Goal: Contribute content: Contribute content

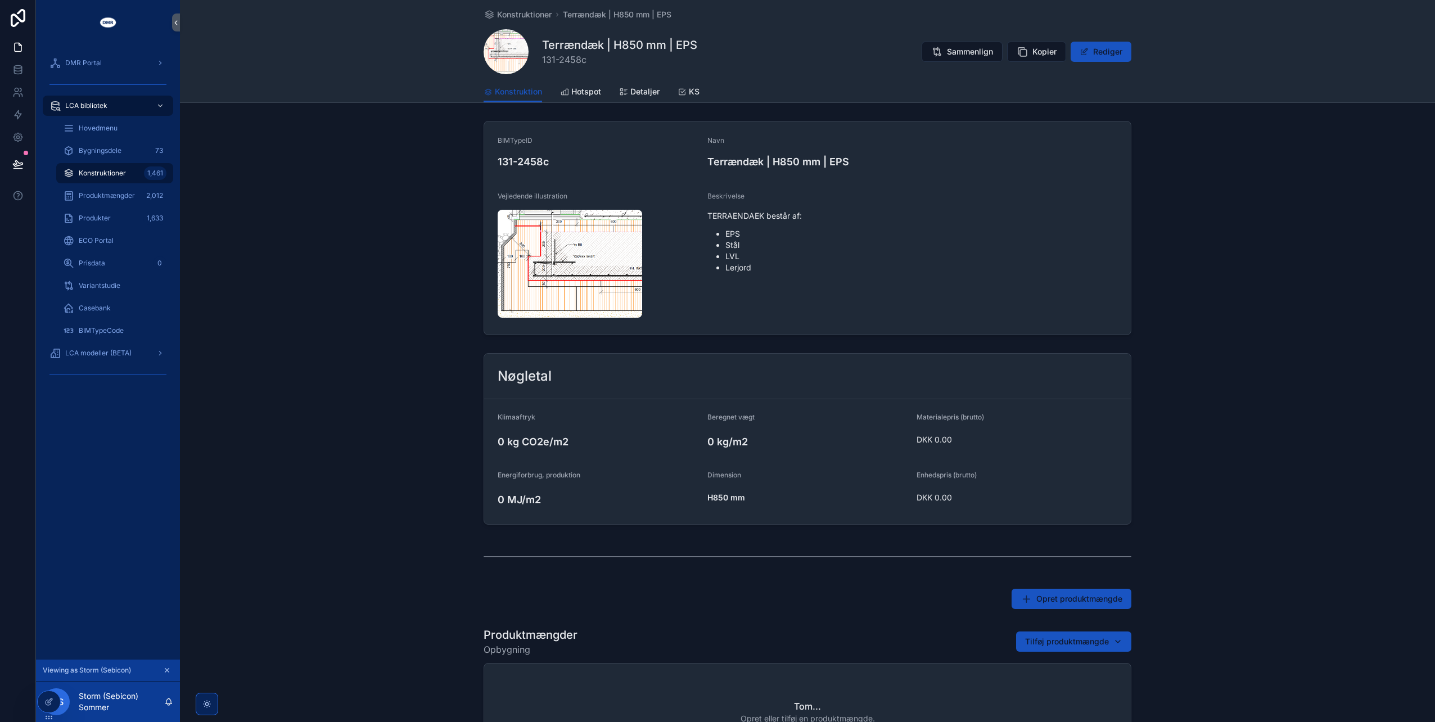
scroll to position [169, 0]
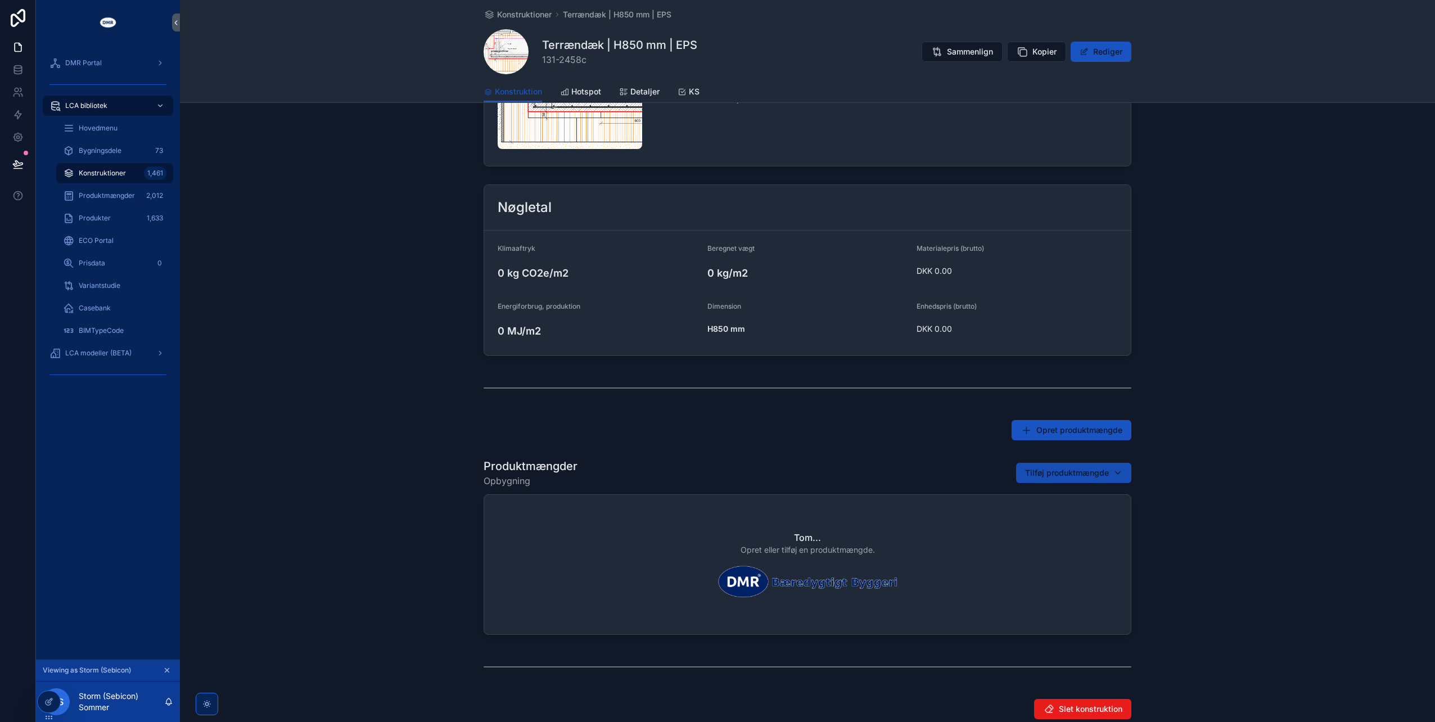
click at [1032, 468] on span "Tilføj produktmængde" at bounding box center [1067, 472] width 84 height 11
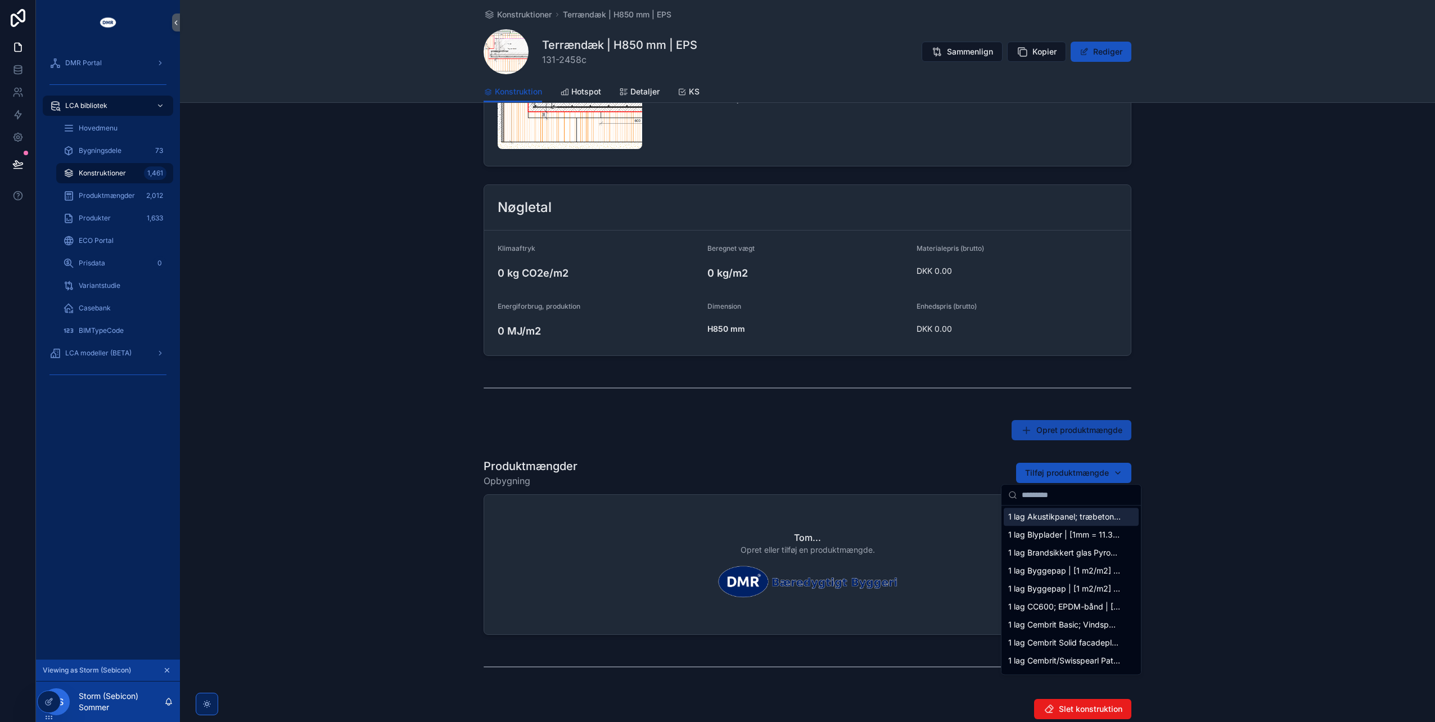
click at [1039, 428] on span "Opret produktmængde" at bounding box center [1079, 429] width 86 height 11
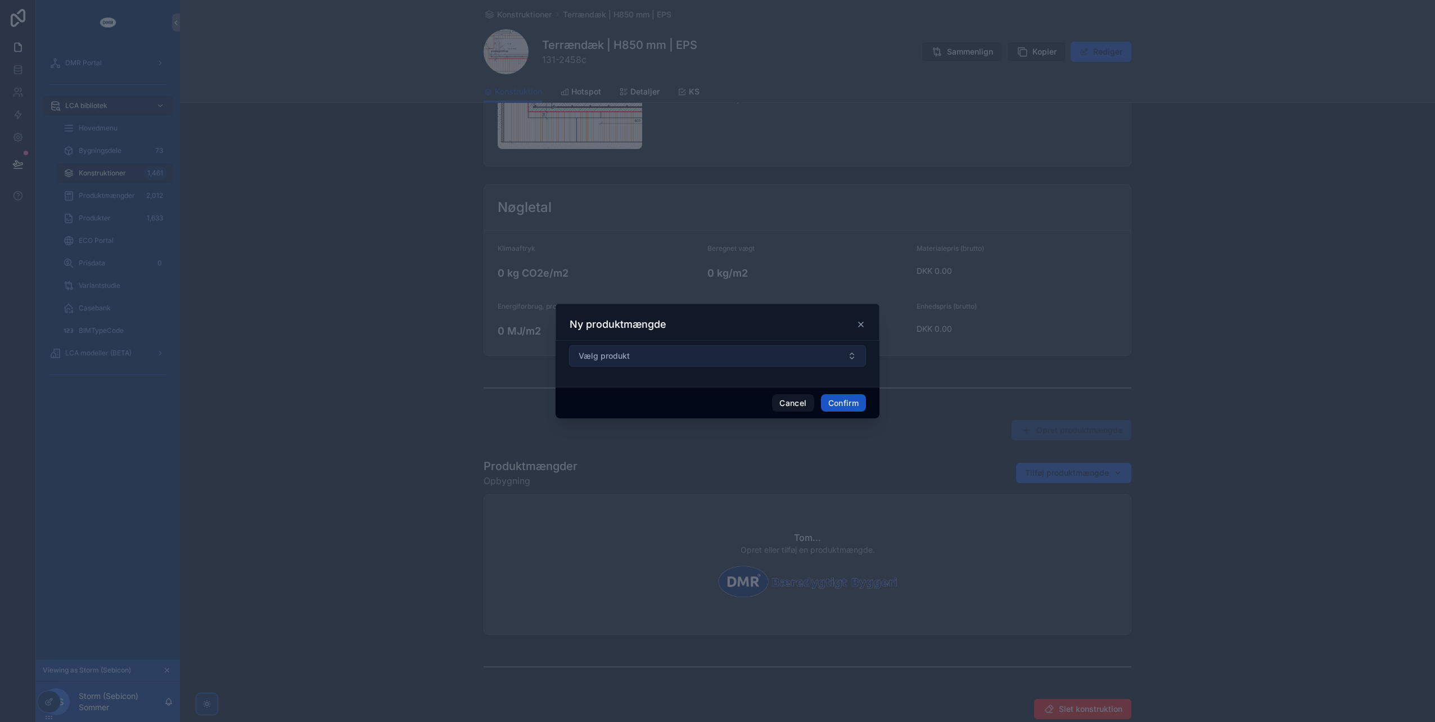
click at [747, 355] on button "Vælg produkt" at bounding box center [717, 355] width 297 height 21
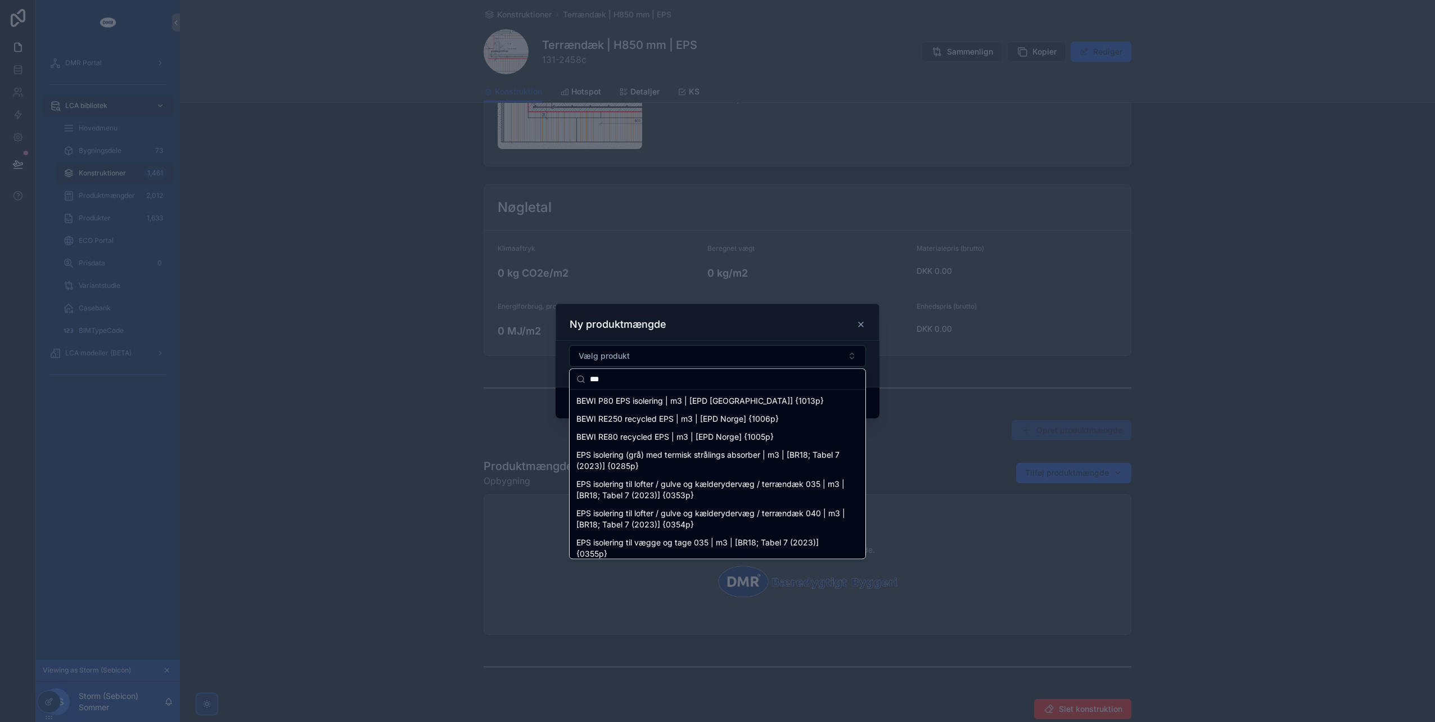
type input "***"
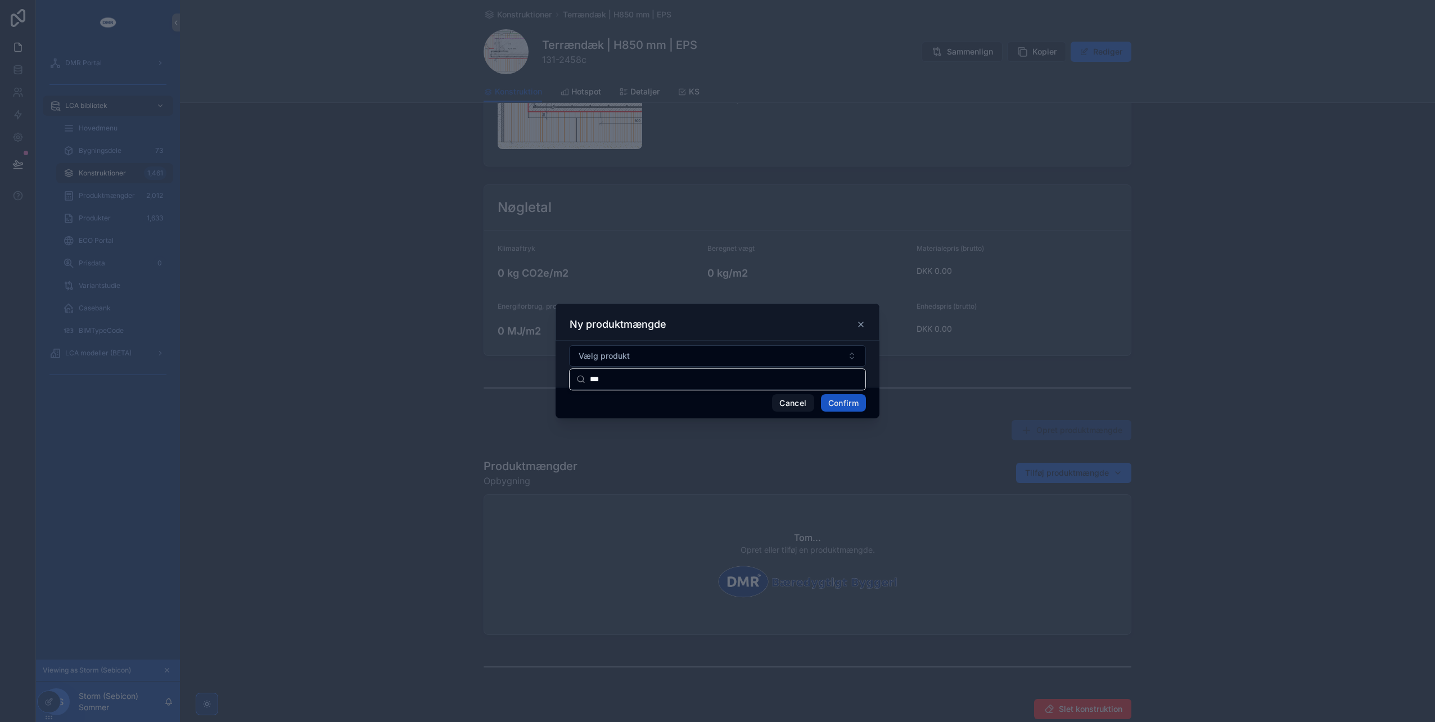
click at [866, 325] on div "Ny produktmængde" at bounding box center [717, 322] width 324 height 37
click at [859, 323] on icon at bounding box center [860, 324] width 9 height 9
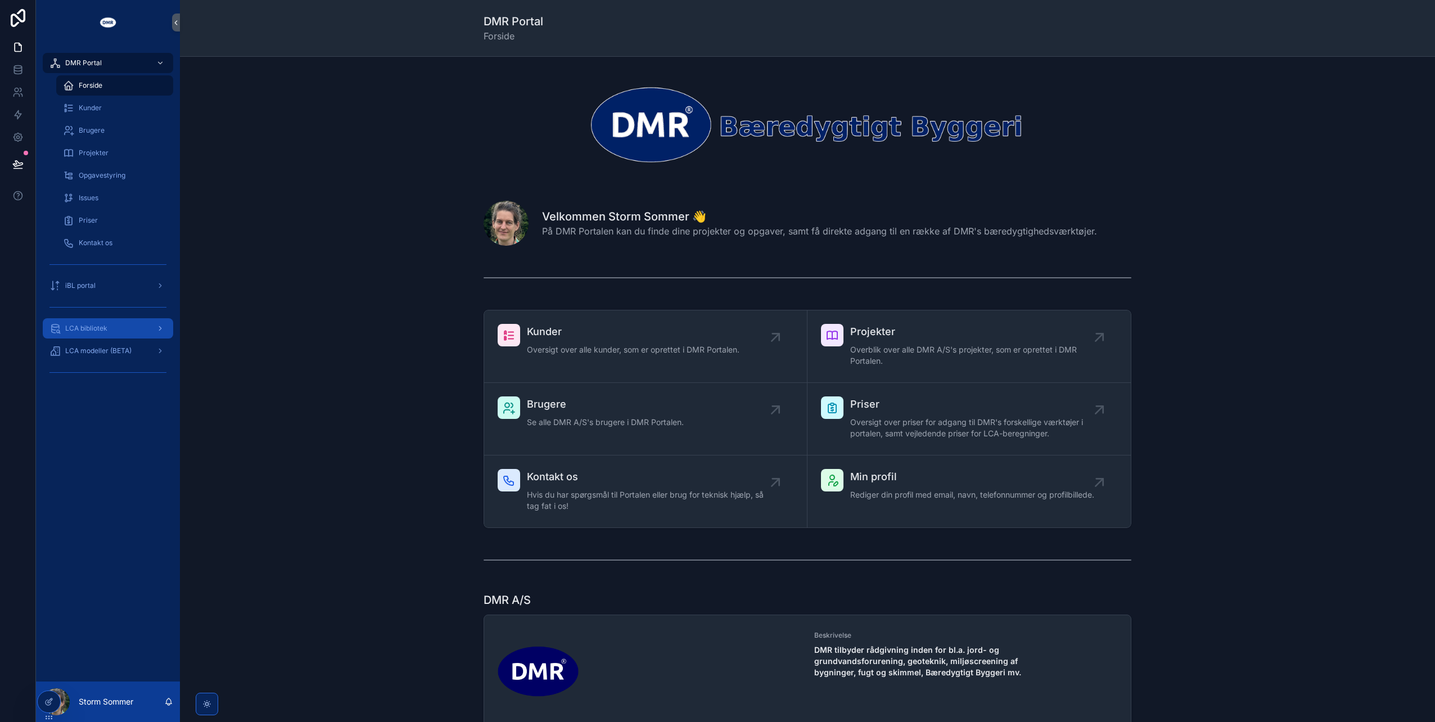
click at [87, 325] on span "LCA bibliotek" at bounding box center [86, 328] width 42 height 9
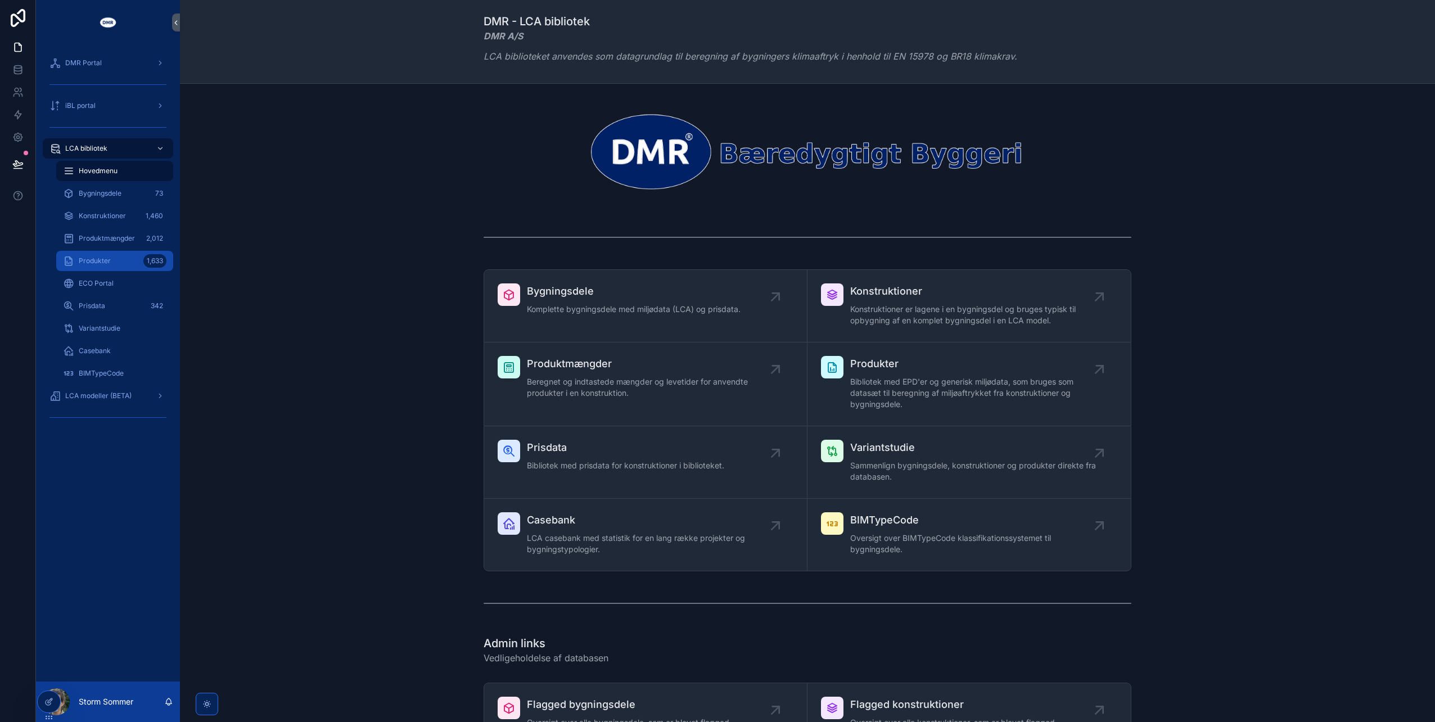
click at [101, 262] on span "Produkter" at bounding box center [95, 260] width 32 height 9
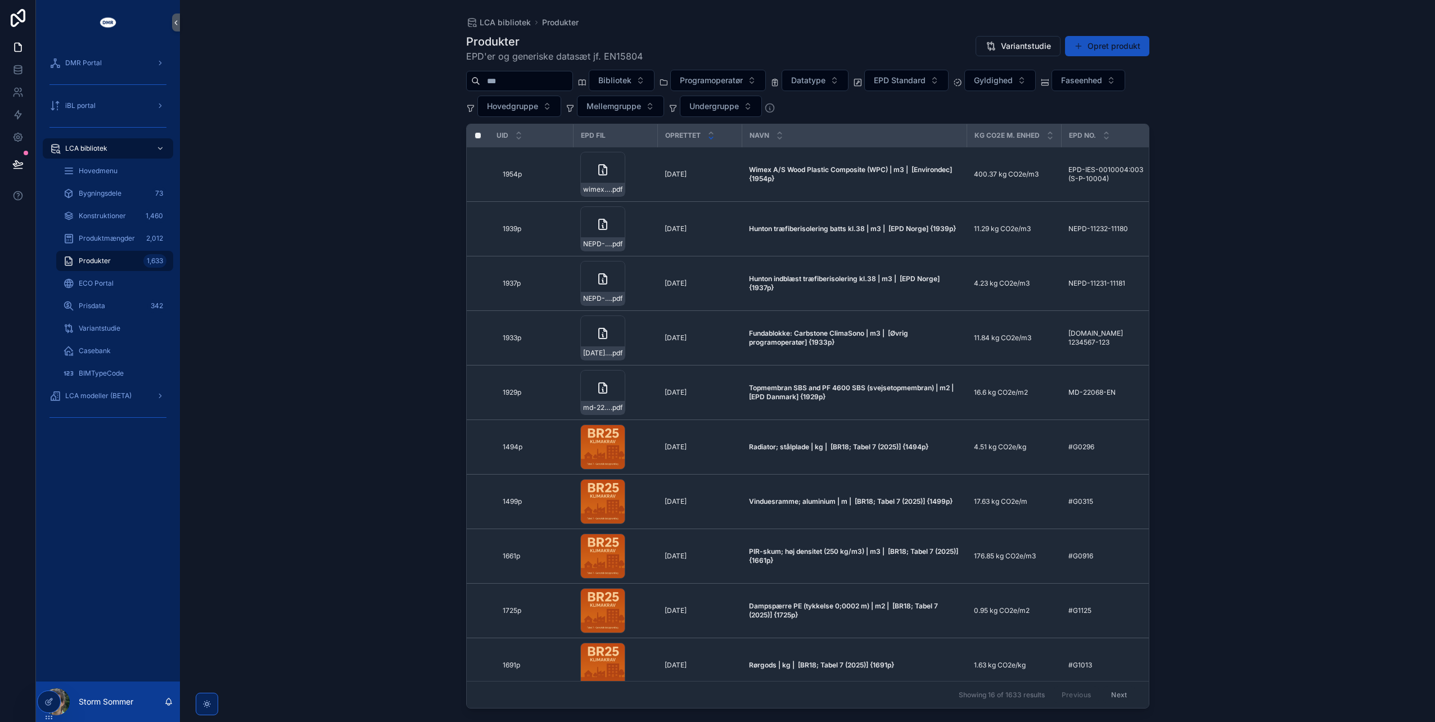
click at [555, 85] on input "scrollable content" at bounding box center [526, 81] width 92 height 16
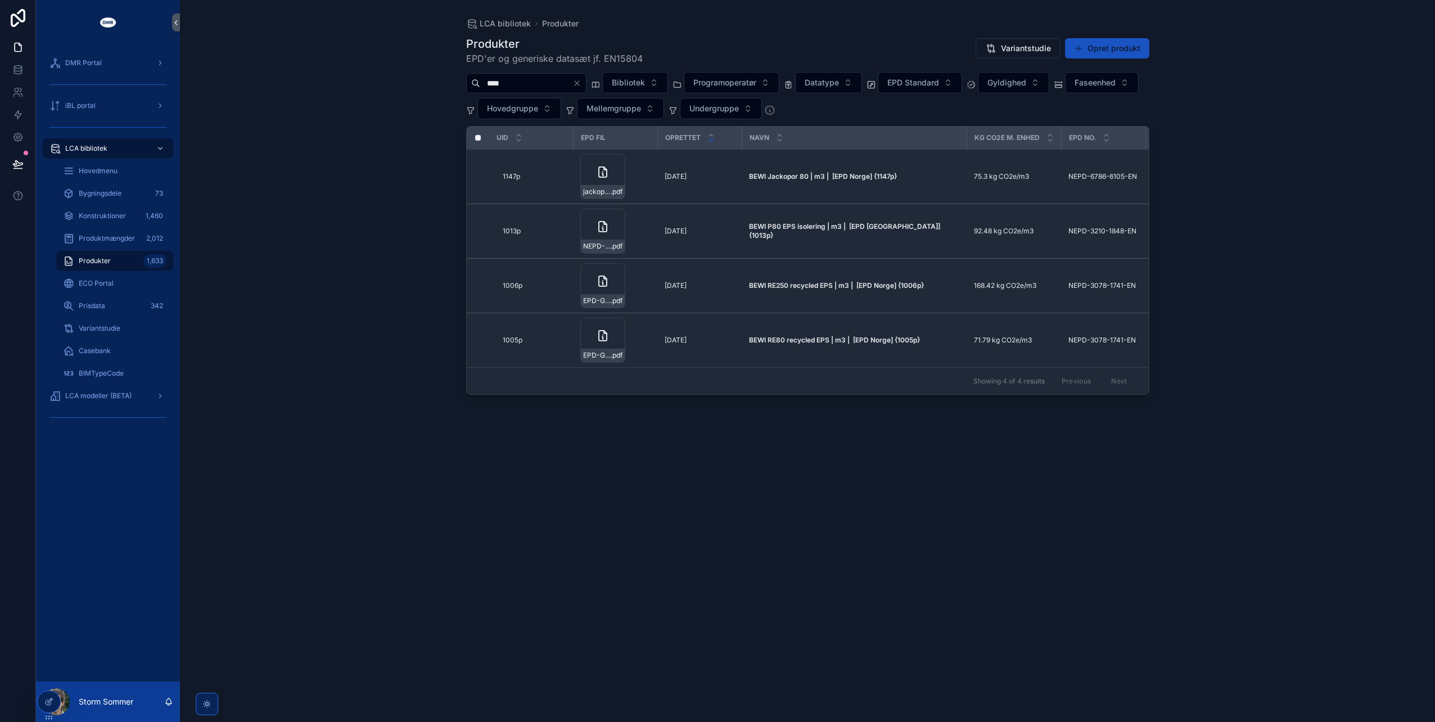
type input "****"
click at [78, 291] on div "ECO Portal" at bounding box center [114, 283] width 103 height 18
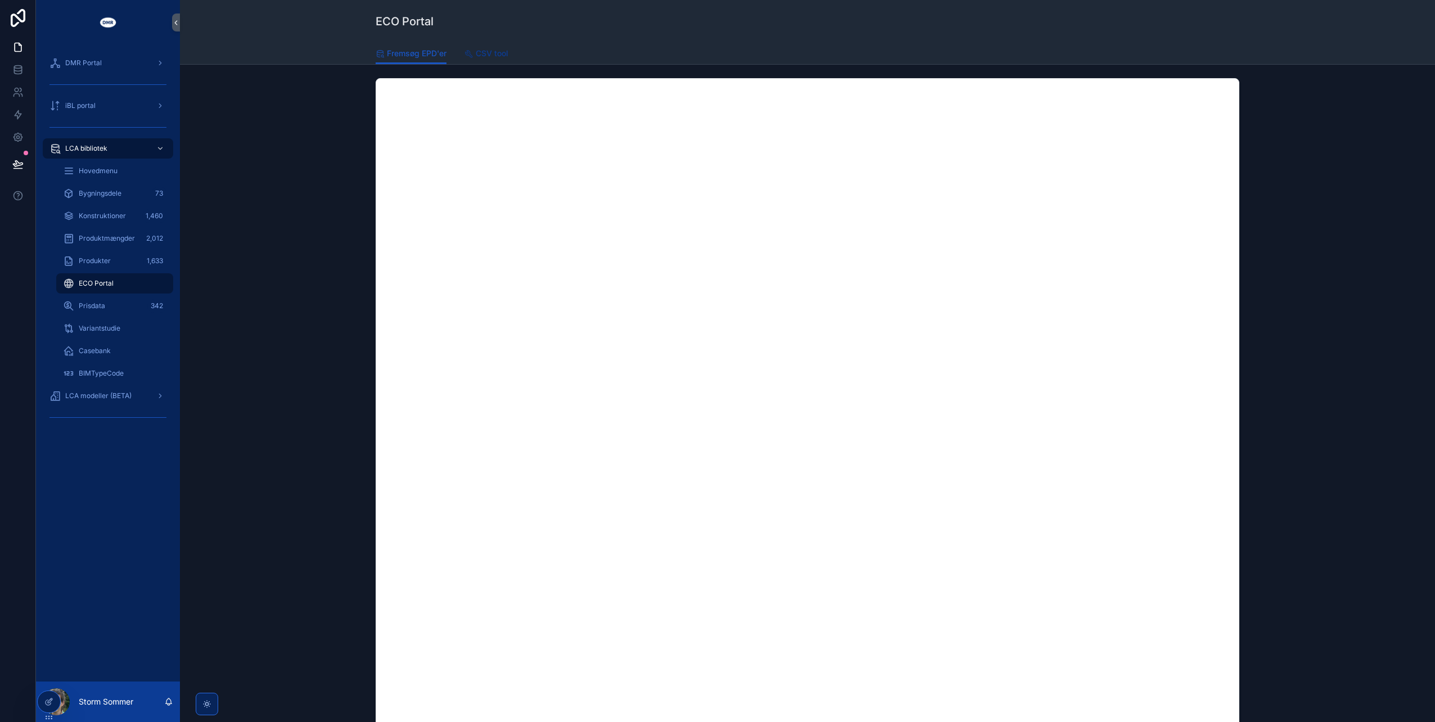
click at [504, 57] on span "CSV tool" at bounding box center [492, 53] width 33 height 11
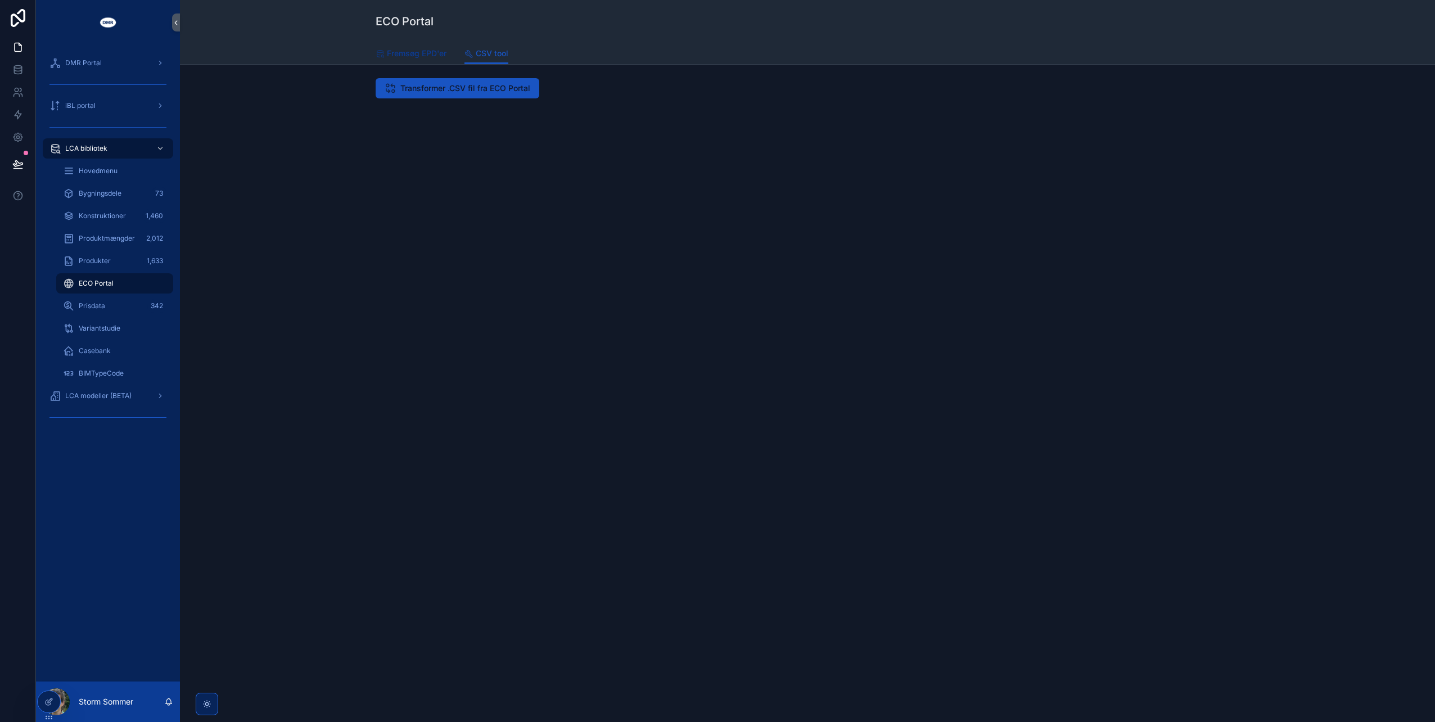
click at [406, 58] on span "Fremsøg EPD'er" at bounding box center [417, 53] width 60 height 11
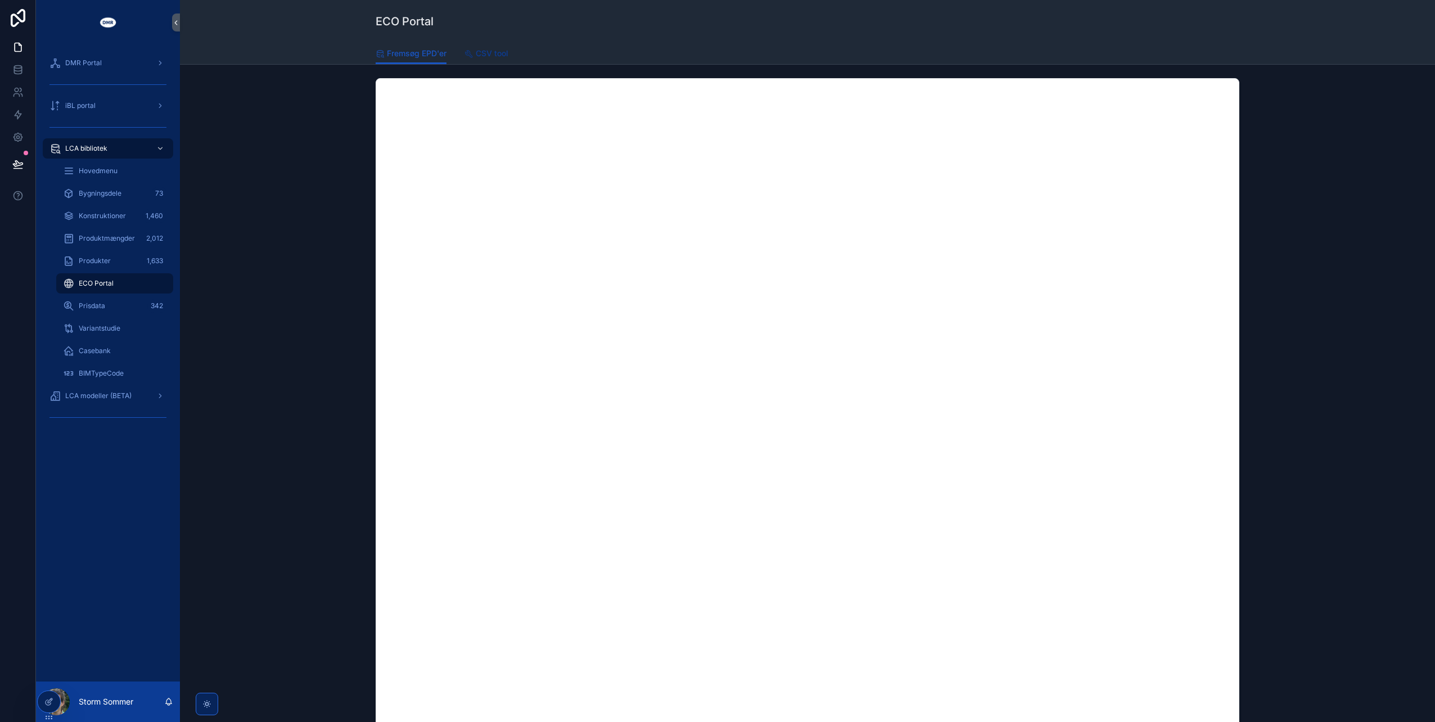
click at [488, 55] on span "CSV tool" at bounding box center [492, 53] width 33 height 11
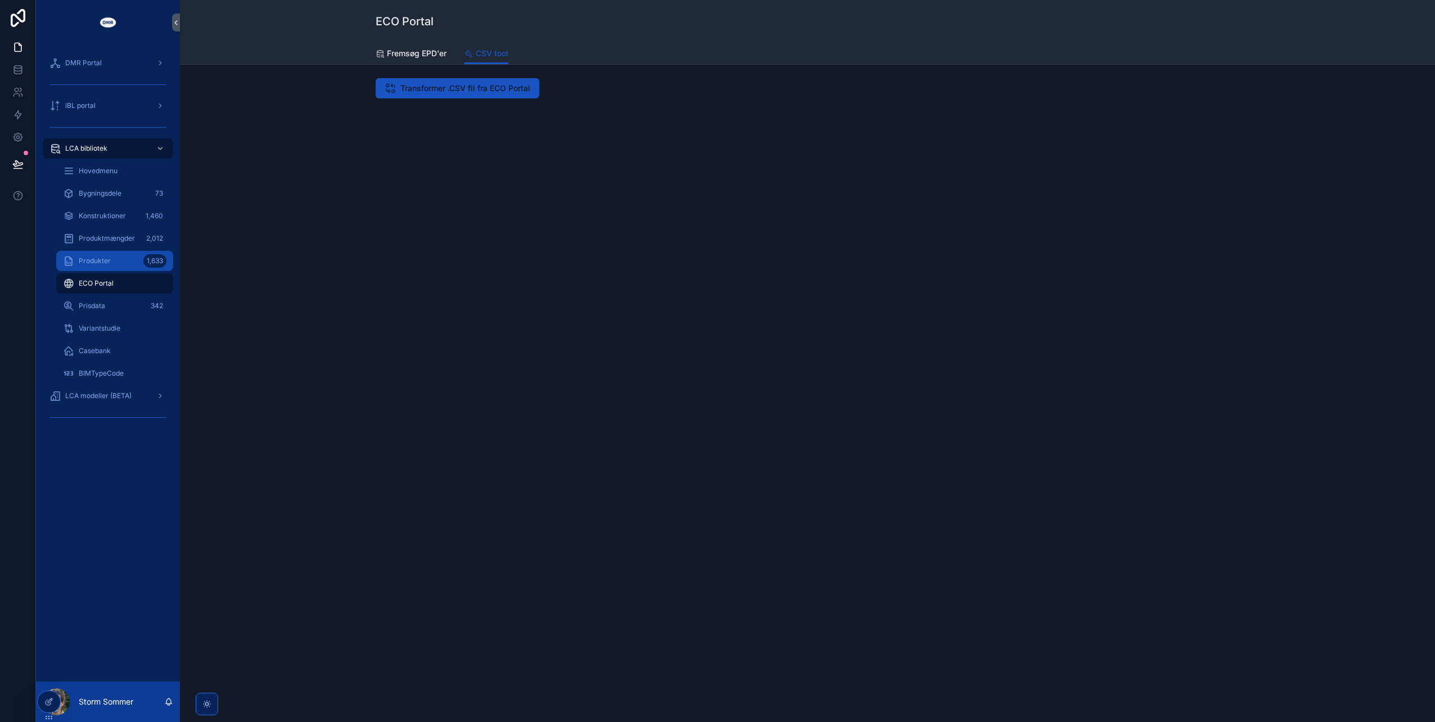
click at [114, 263] on div "Produkter 1,633" at bounding box center [114, 261] width 103 height 18
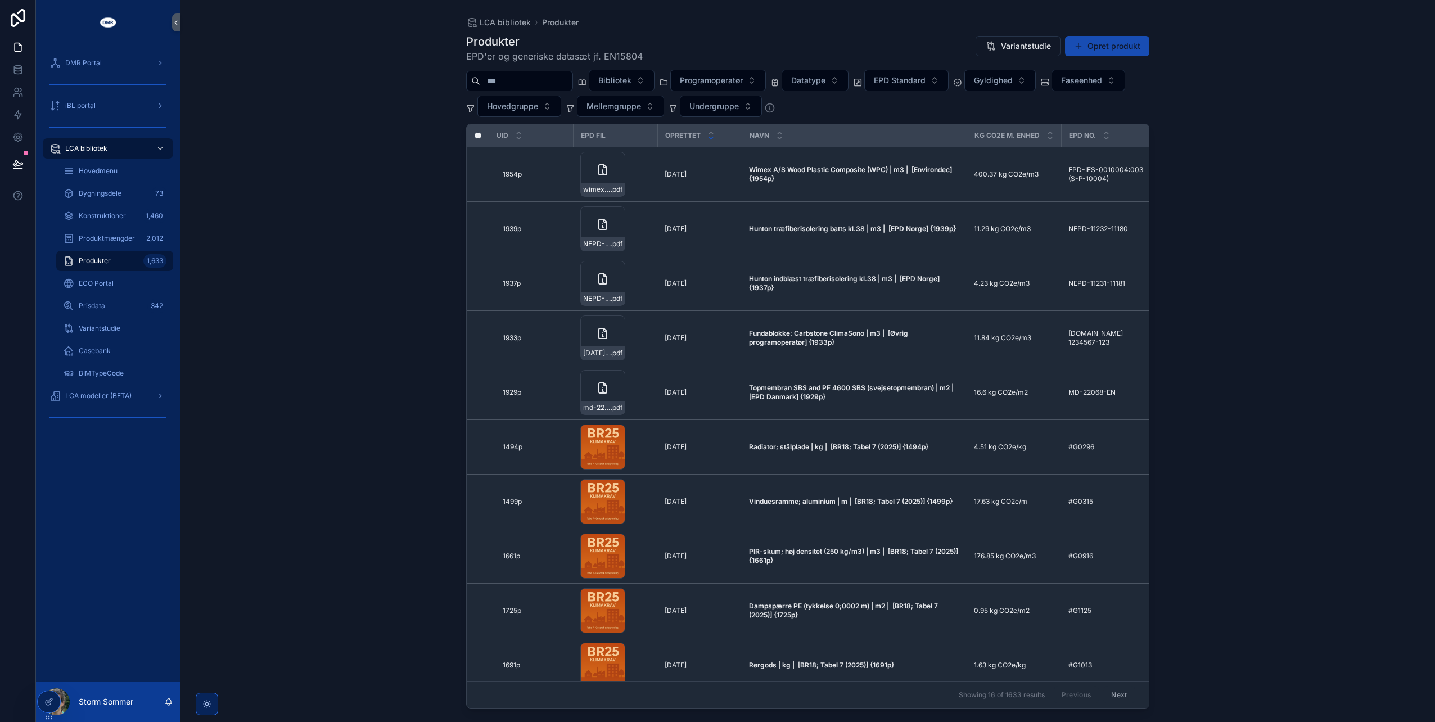
click at [1100, 48] on button "Opret produkt" at bounding box center [1107, 46] width 84 height 20
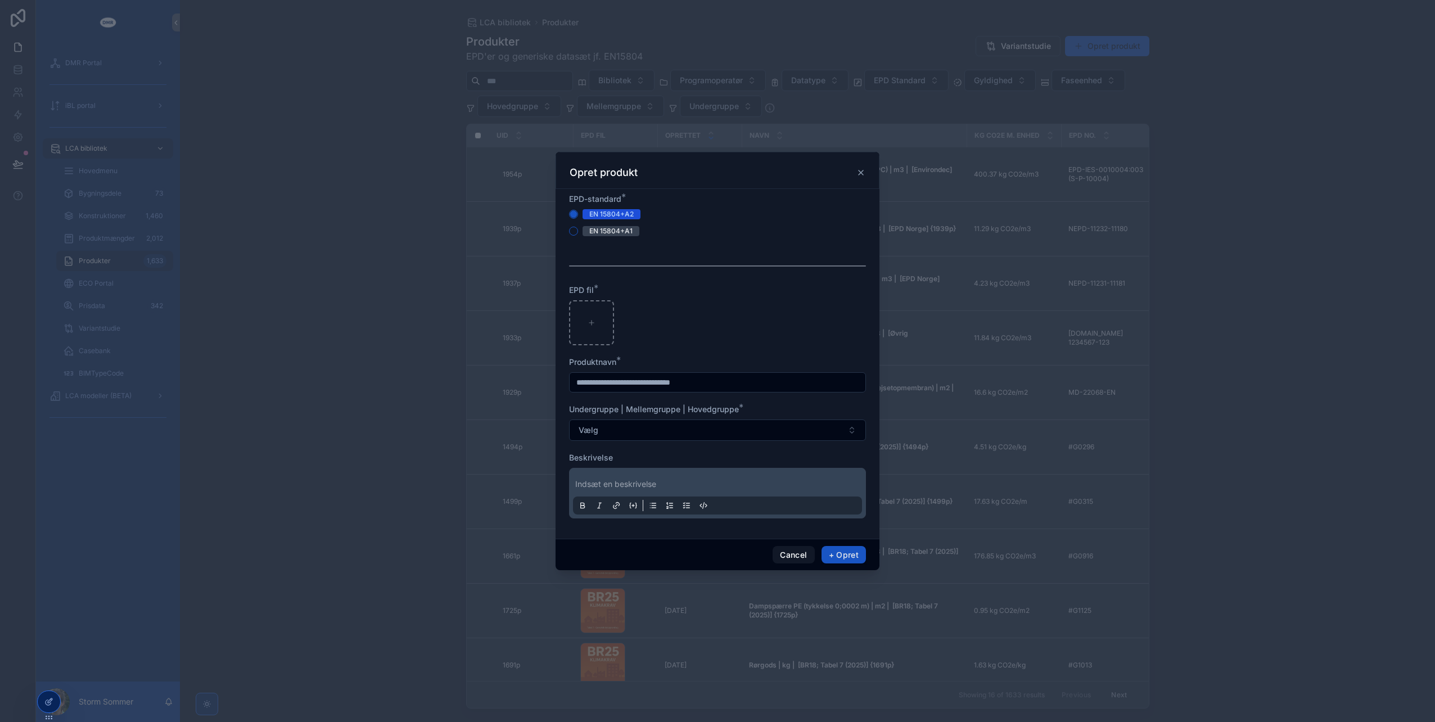
click at [861, 172] on icon "scrollable content" at bounding box center [860, 172] width 9 height 9
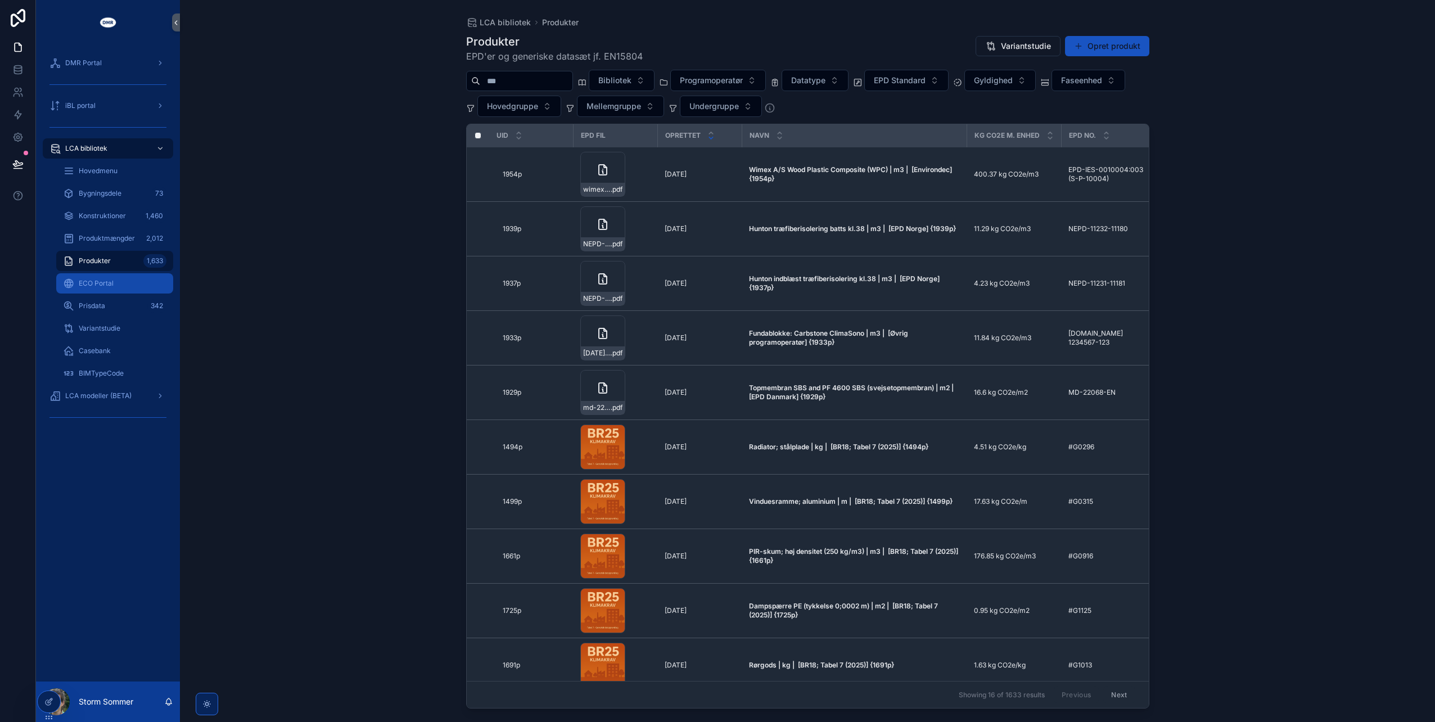
click at [106, 281] on span "ECO Portal" at bounding box center [96, 283] width 35 height 9
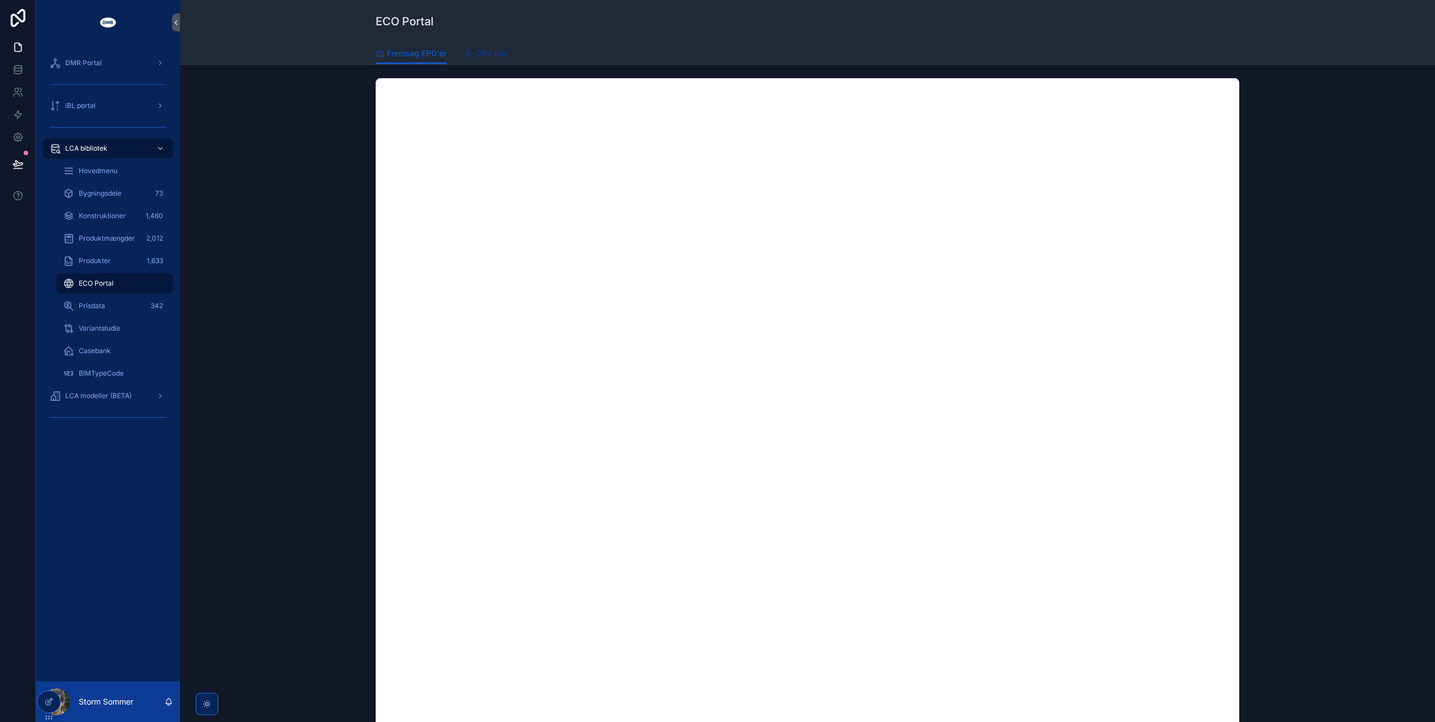
click at [482, 51] on span "CSV tool" at bounding box center [492, 53] width 33 height 11
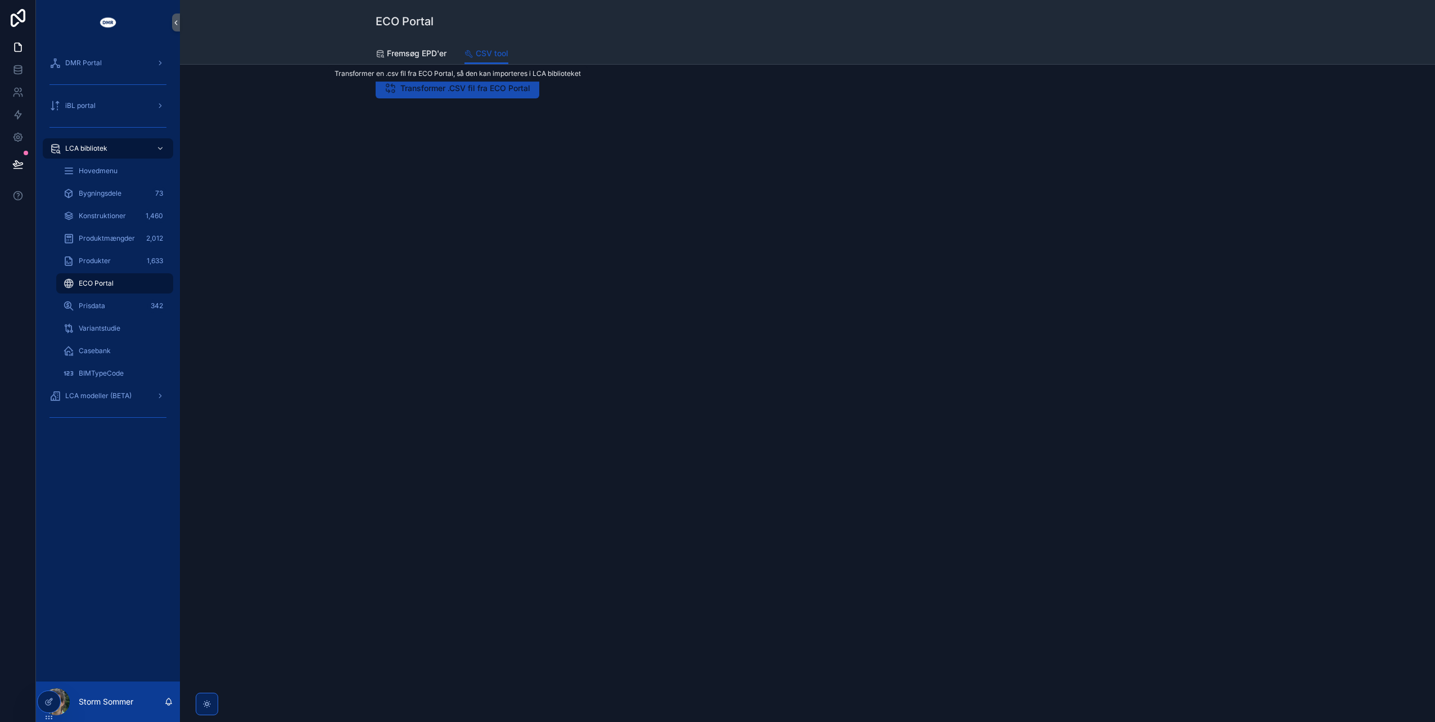
click at [468, 93] on span "Transformer .CSV fil fra ECO Portal" at bounding box center [465, 88] width 130 height 11
click at [21, 72] on icon at bounding box center [17, 69] width 11 height 11
click at [405, 57] on span "Fremsøg EPD'er" at bounding box center [417, 53] width 60 height 11
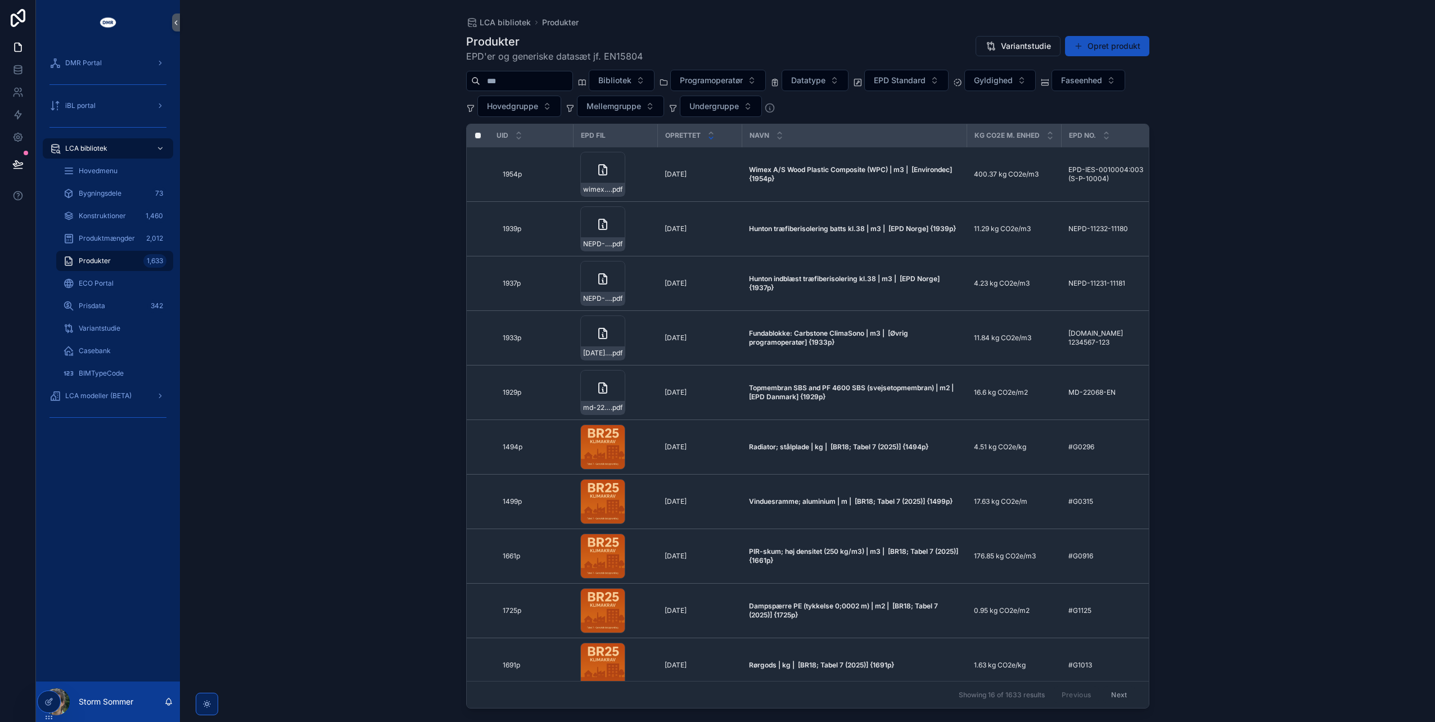
click at [572, 82] on input "scrollable content" at bounding box center [526, 81] width 92 height 16
type input "****"
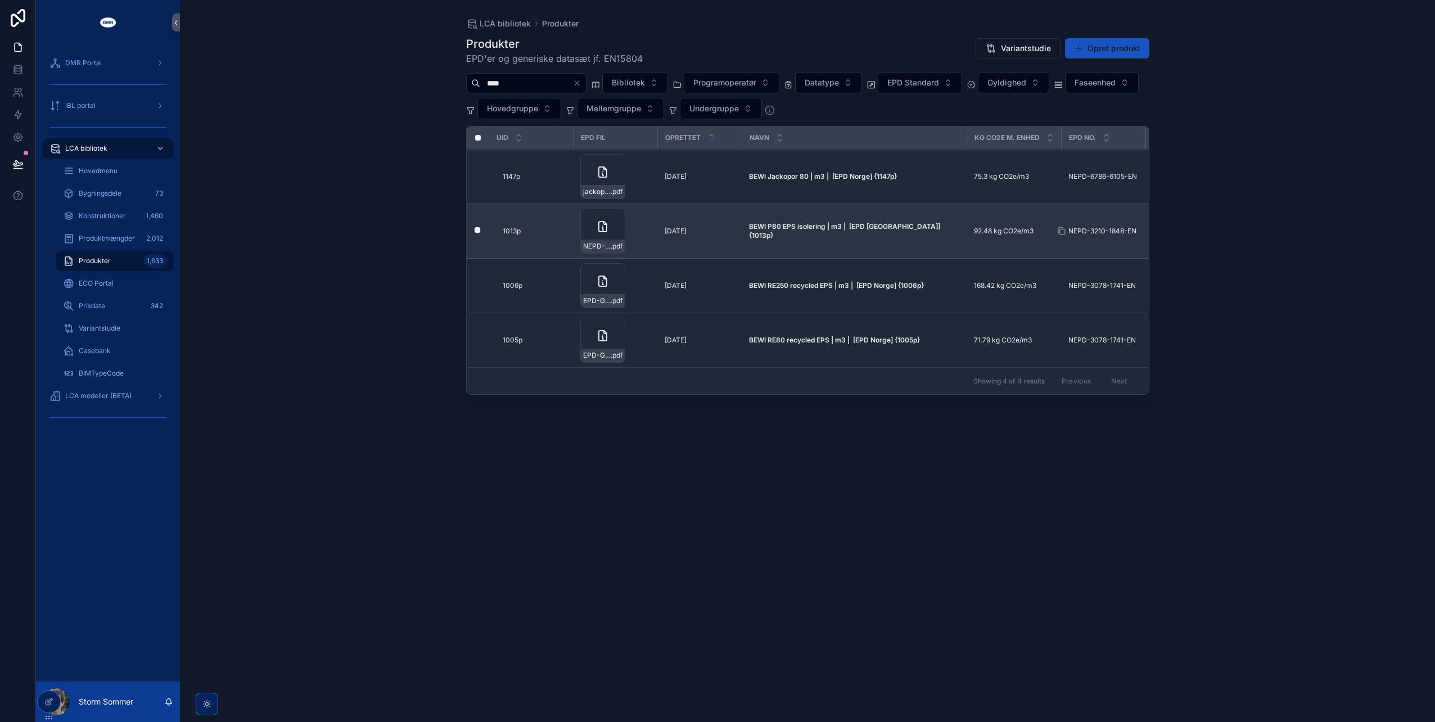
click at [1098, 229] on span "NEPD-3210-1848-EN" at bounding box center [1102, 231] width 68 height 9
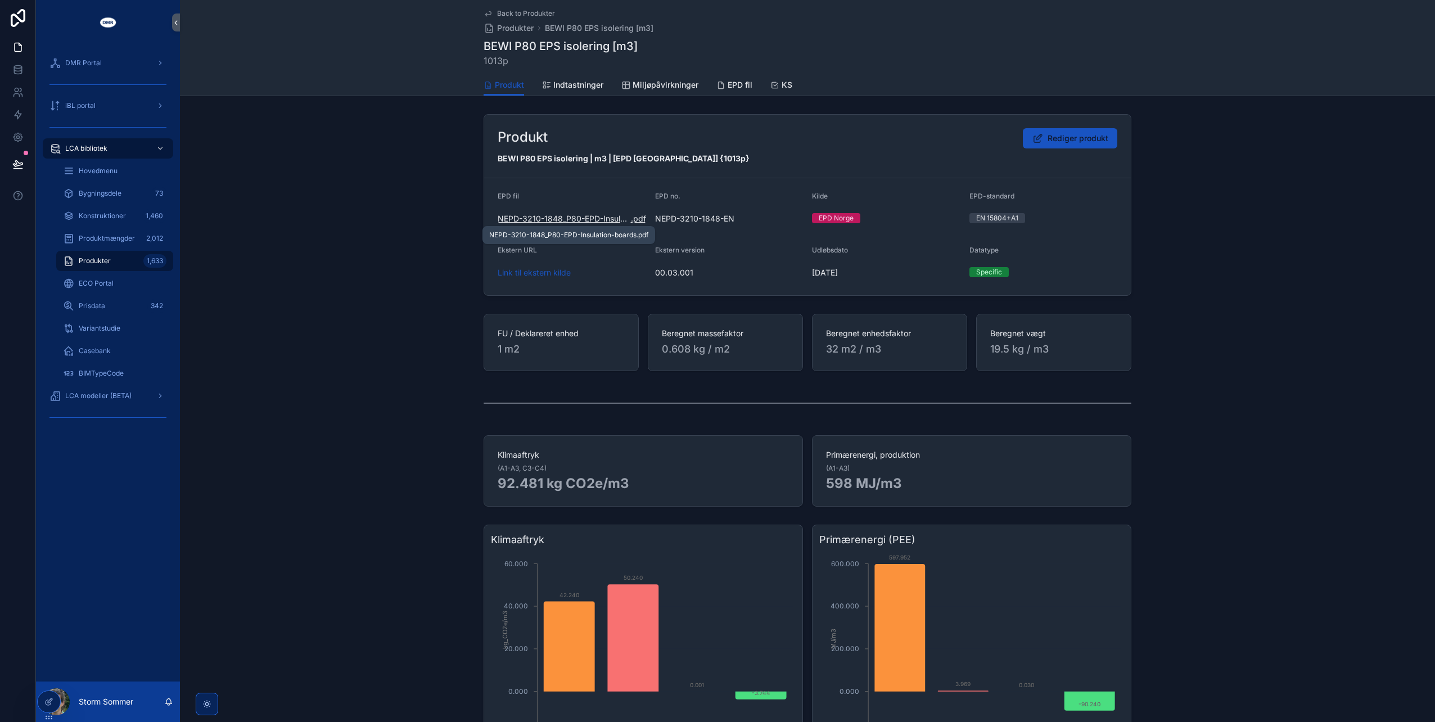
drag, startPoint x: 525, startPoint y: 215, endPoint x: 500, endPoint y: 216, distance: 25.3
click at [500, 216] on span "NEPD-3210-1848_P80-EPD-Insulation-boards" at bounding box center [564, 218] width 133 height 11
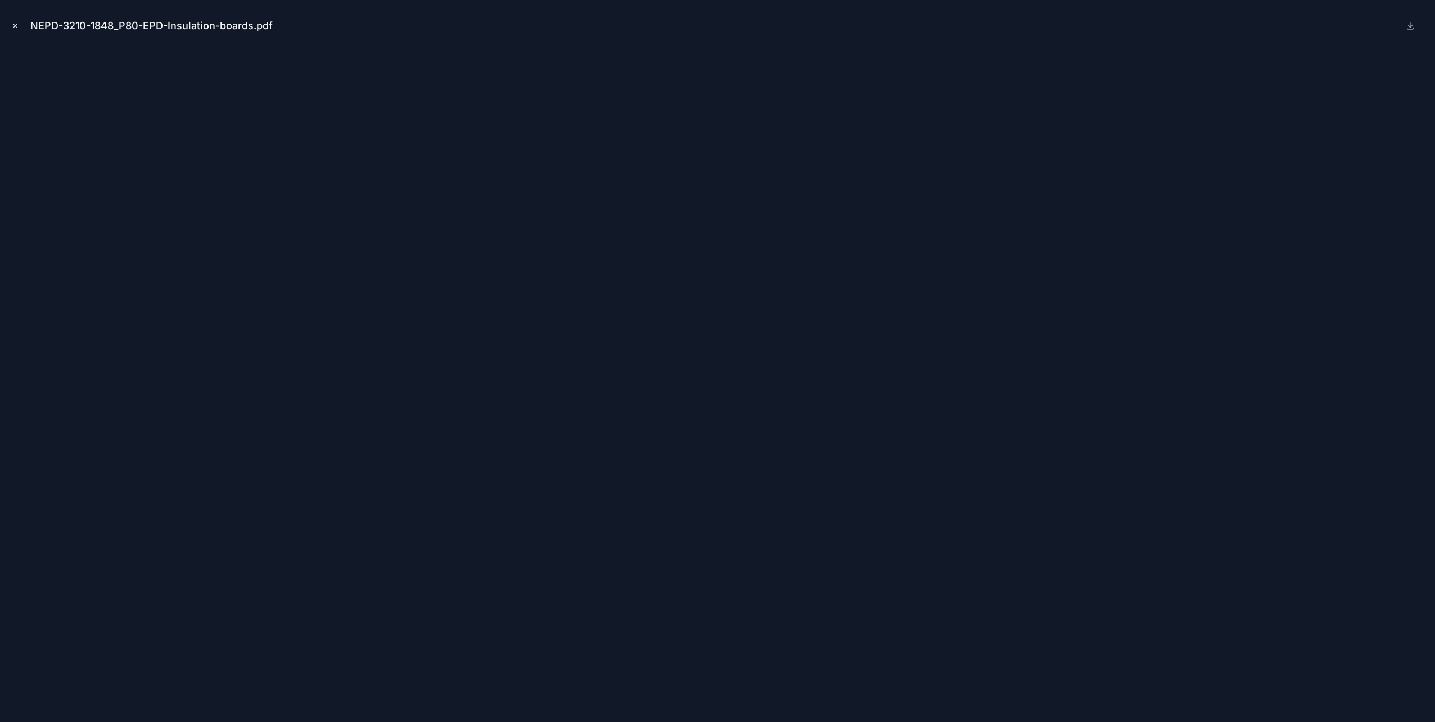
click at [11, 24] on button "Close modal" at bounding box center [15, 26] width 12 height 12
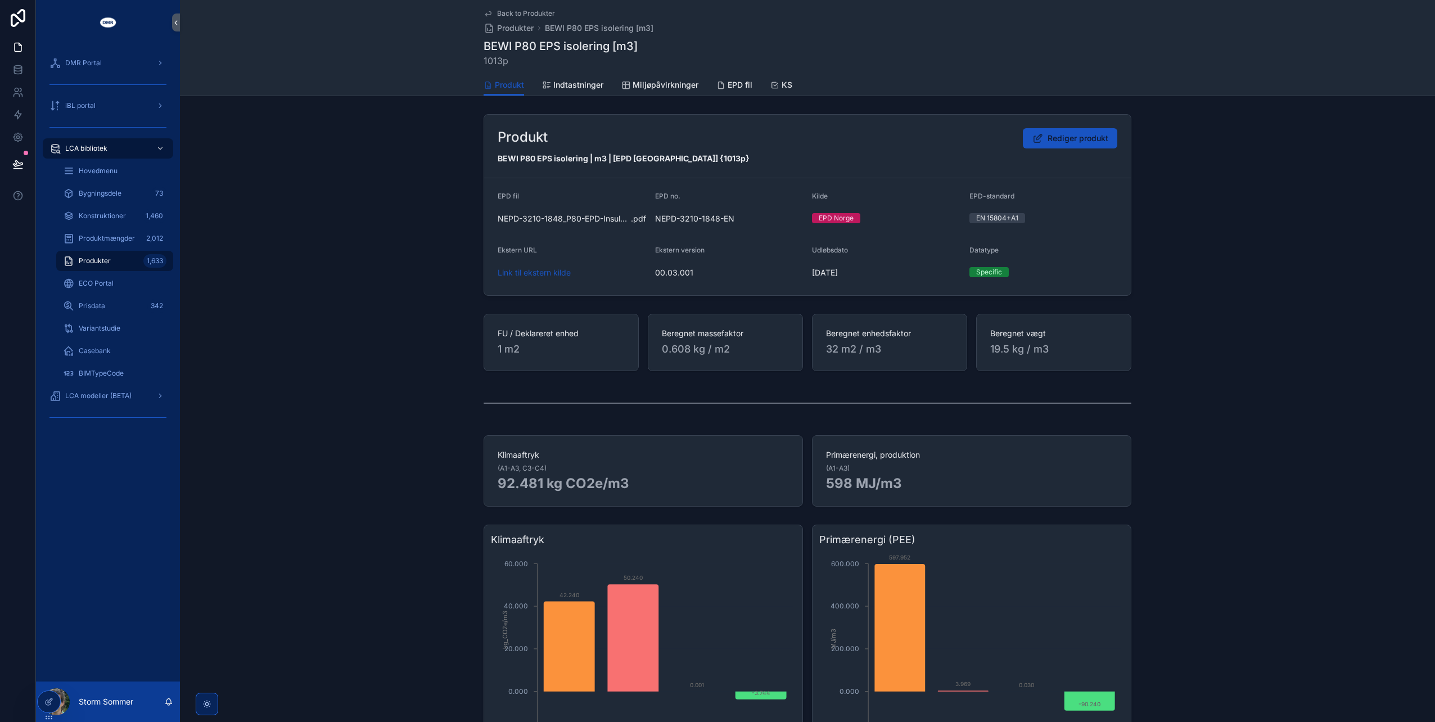
click at [106, 266] on div "Produkter 1,633" at bounding box center [114, 261] width 103 height 18
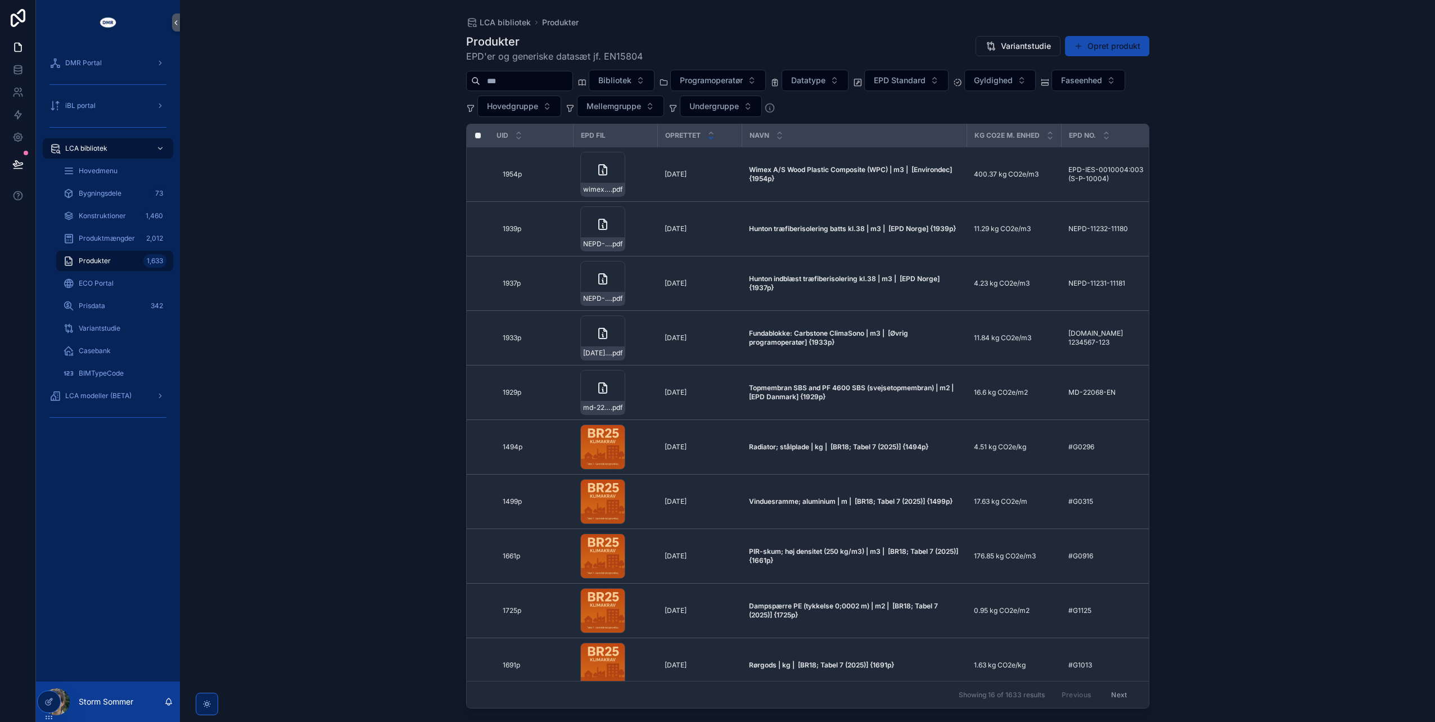
click at [1110, 44] on button "Opret produkt" at bounding box center [1107, 46] width 84 height 20
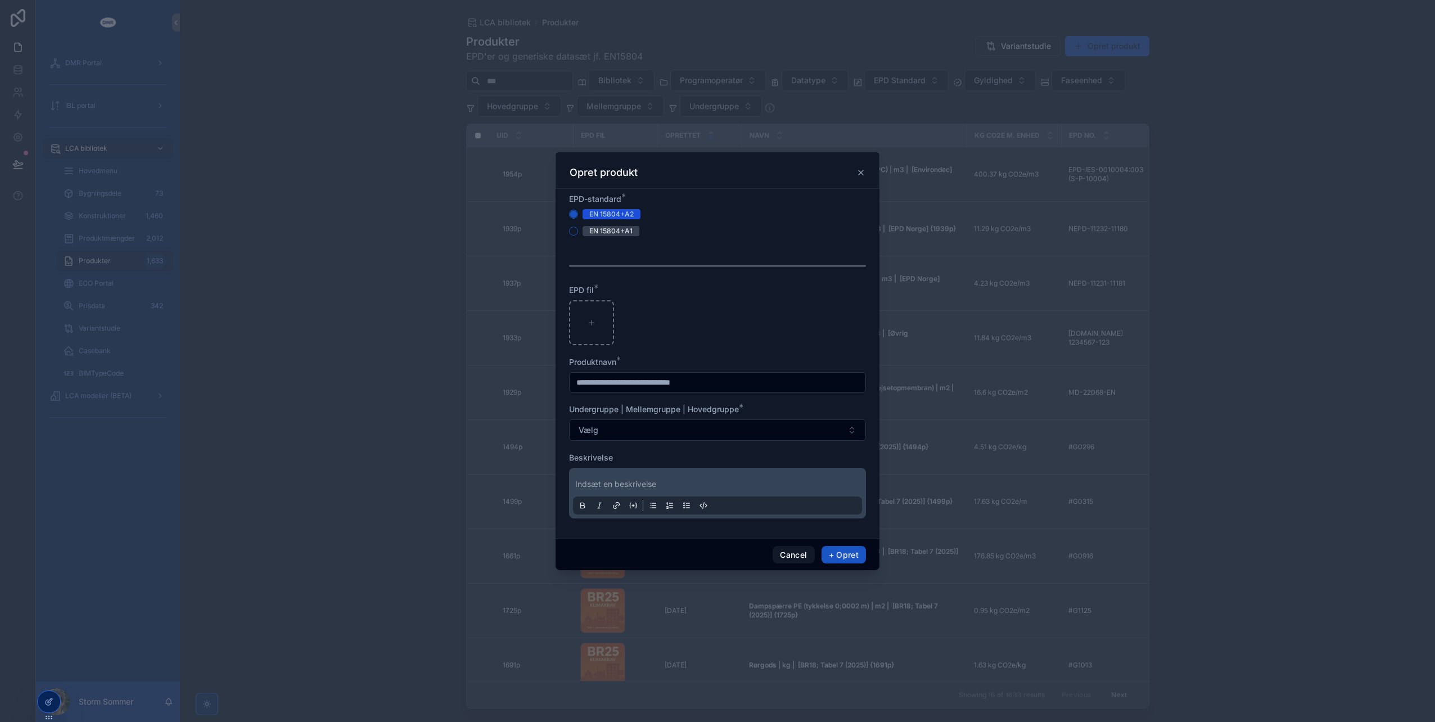
click at [1272, 277] on div "scrollable content" at bounding box center [717, 361] width 1435 height 722
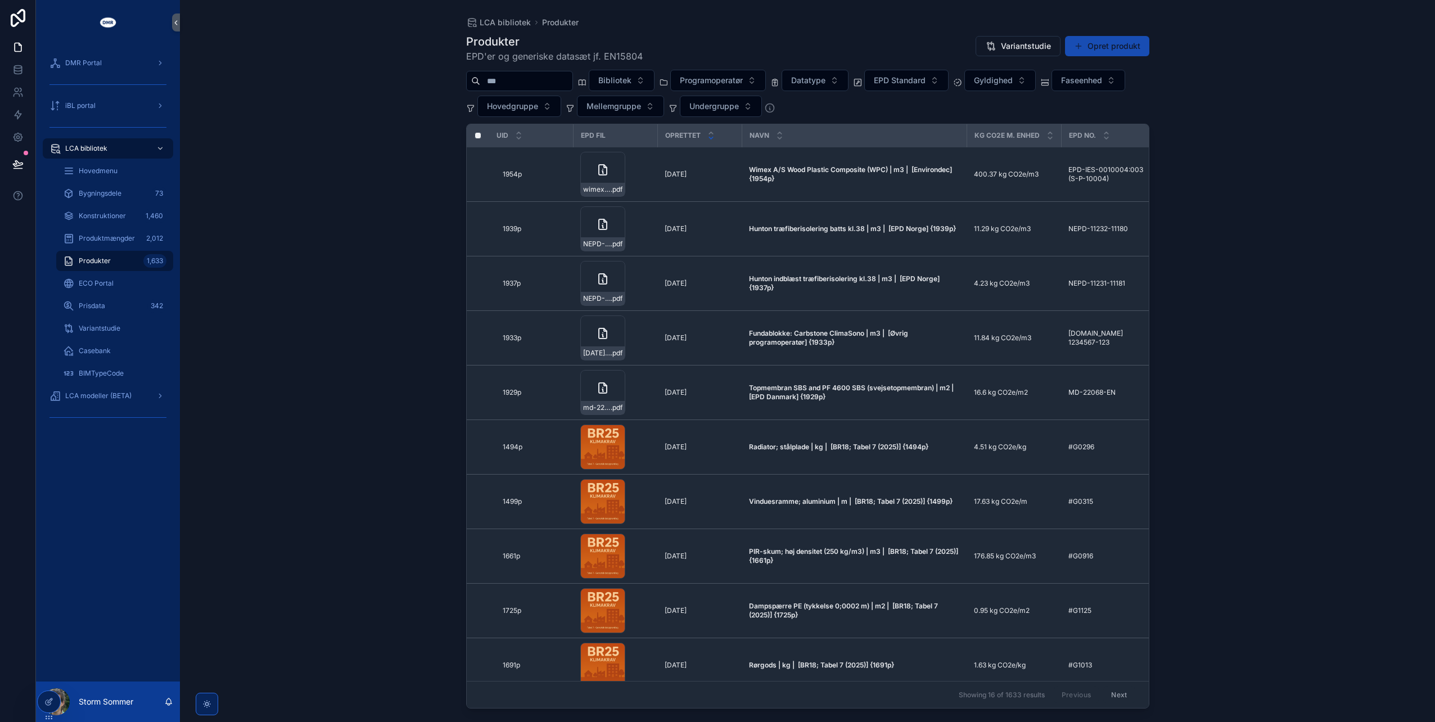
click at [1116, 47] on button "Opret produkt" at bounding box center [1107, 46] width 84 height 20
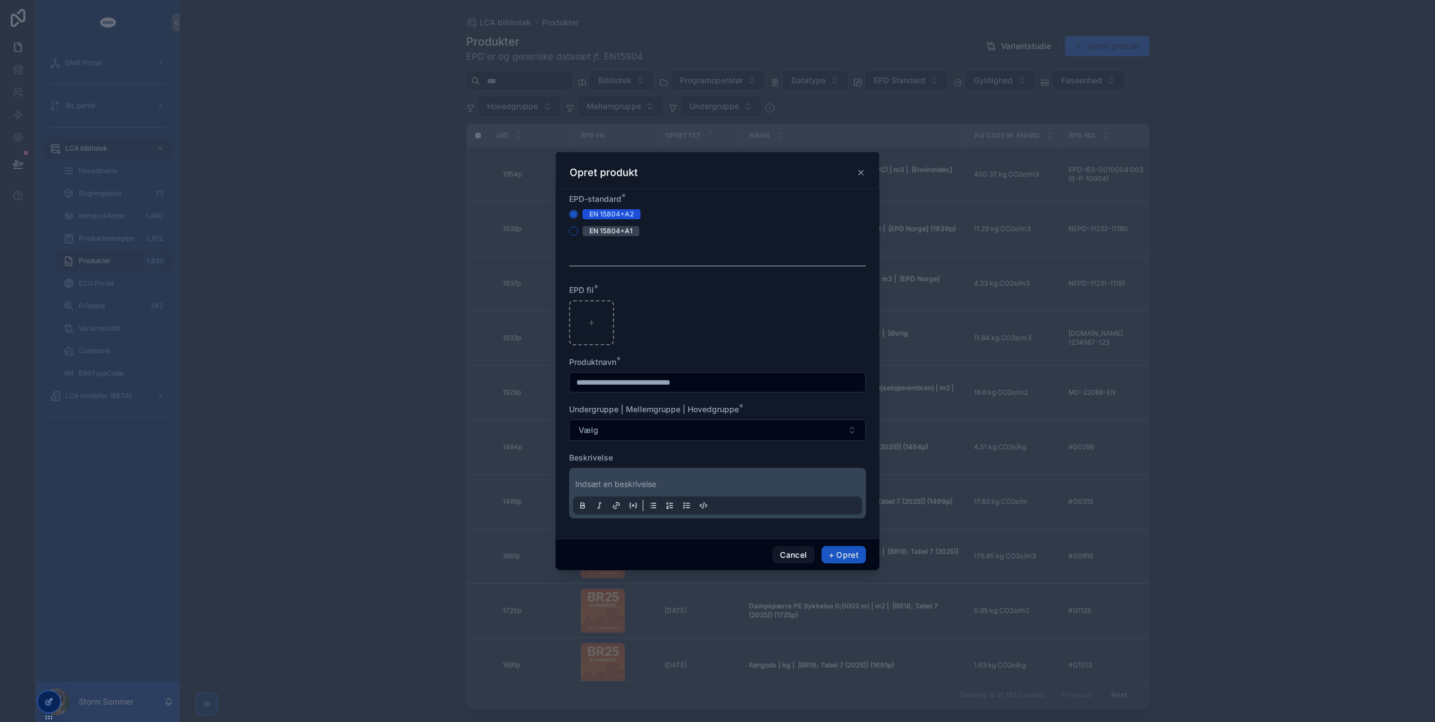
click at [718, 329] on div "scrollable content" at bounding box center [717, 322] width 297 height 45
click at [590, 324] on icon "scrollable content" at bounding box center [591, 323] width 8 height 8
type input "**********"
click at [746, 384] on input "scrollable content" at bounding box center [717, 382] width 296 height 16
type input "**********"
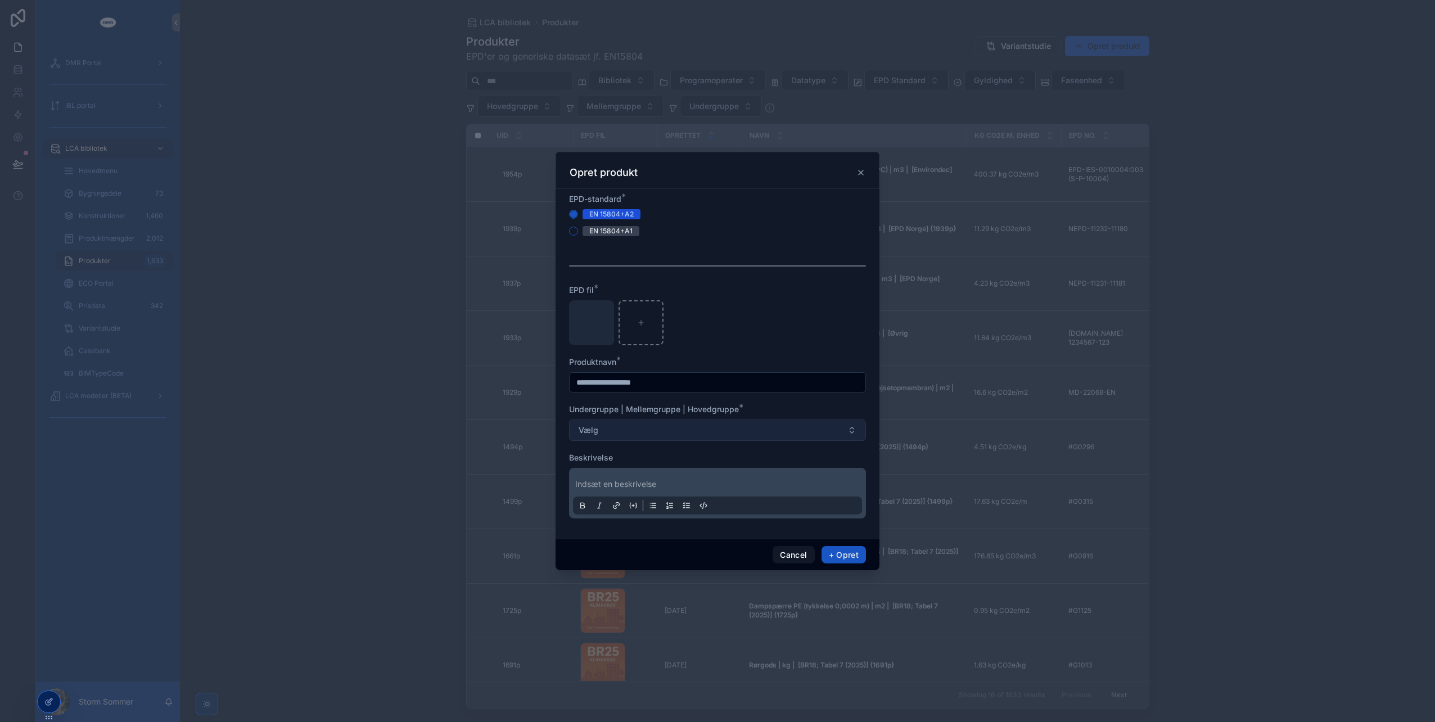
click at [859, 435] on button "Vælg" at bounding box center [717, 429] width 297 height 21
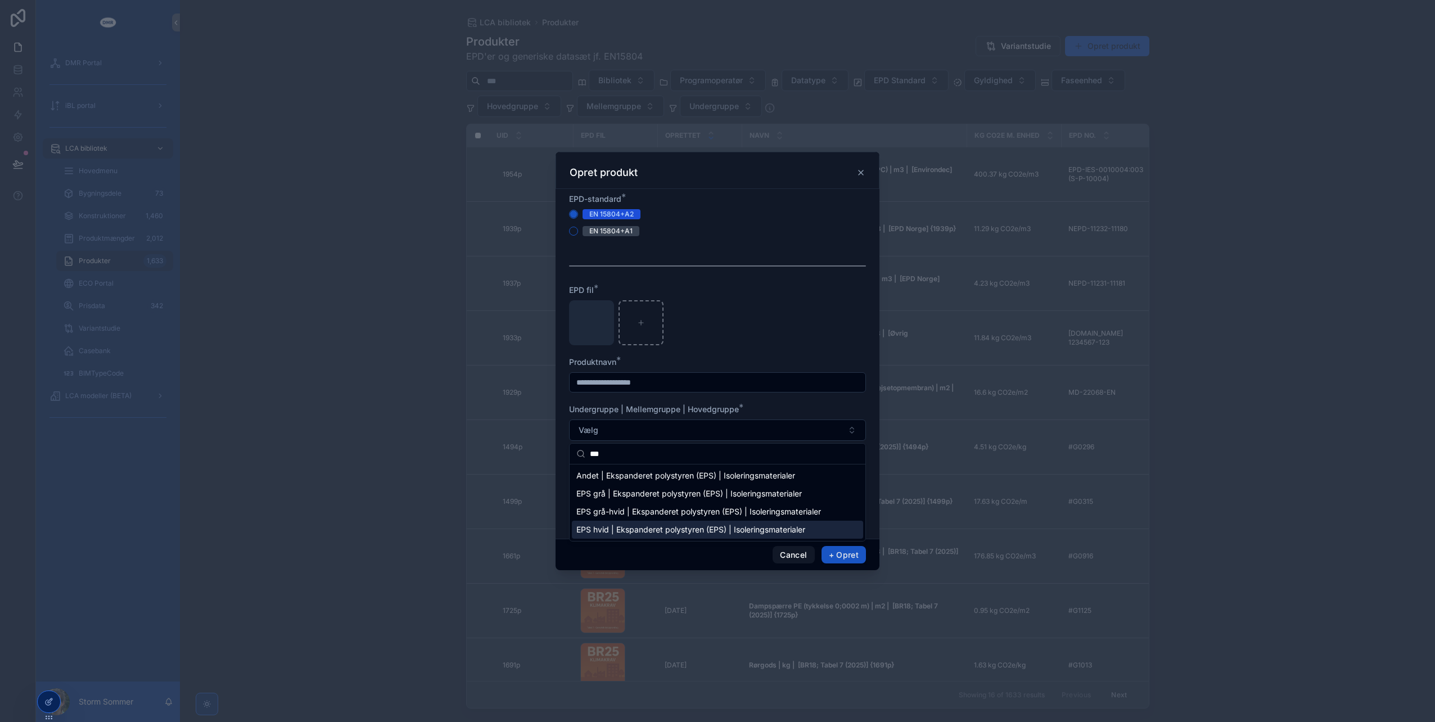
type input "***"
click at [641, 530] on span "EPS hvid | Ekspanderet polystyren (EPS) | Isoleringsmaterialer" at bounding box center [690, 529] width 229 height 11
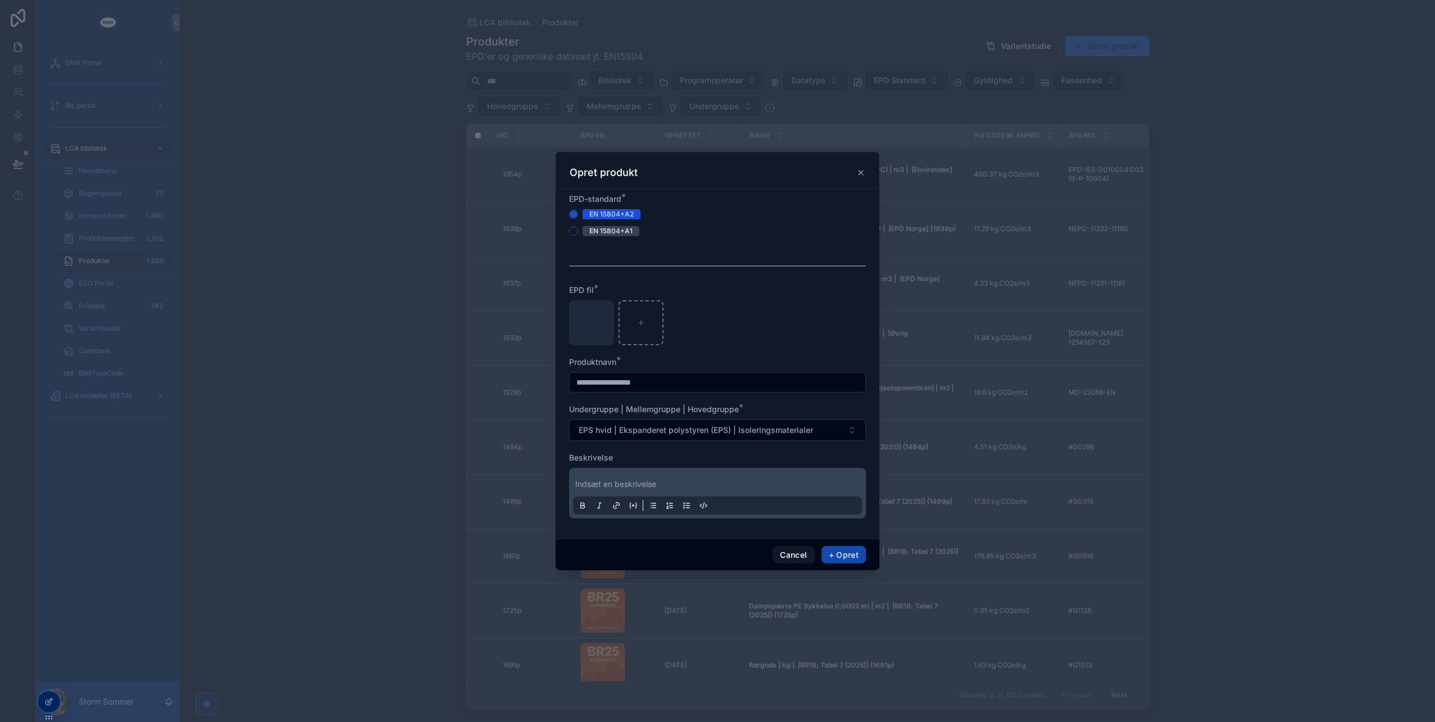
click at [846, 552] on button "+ Opret" at bounding box center [843, 555] width 44 height 18
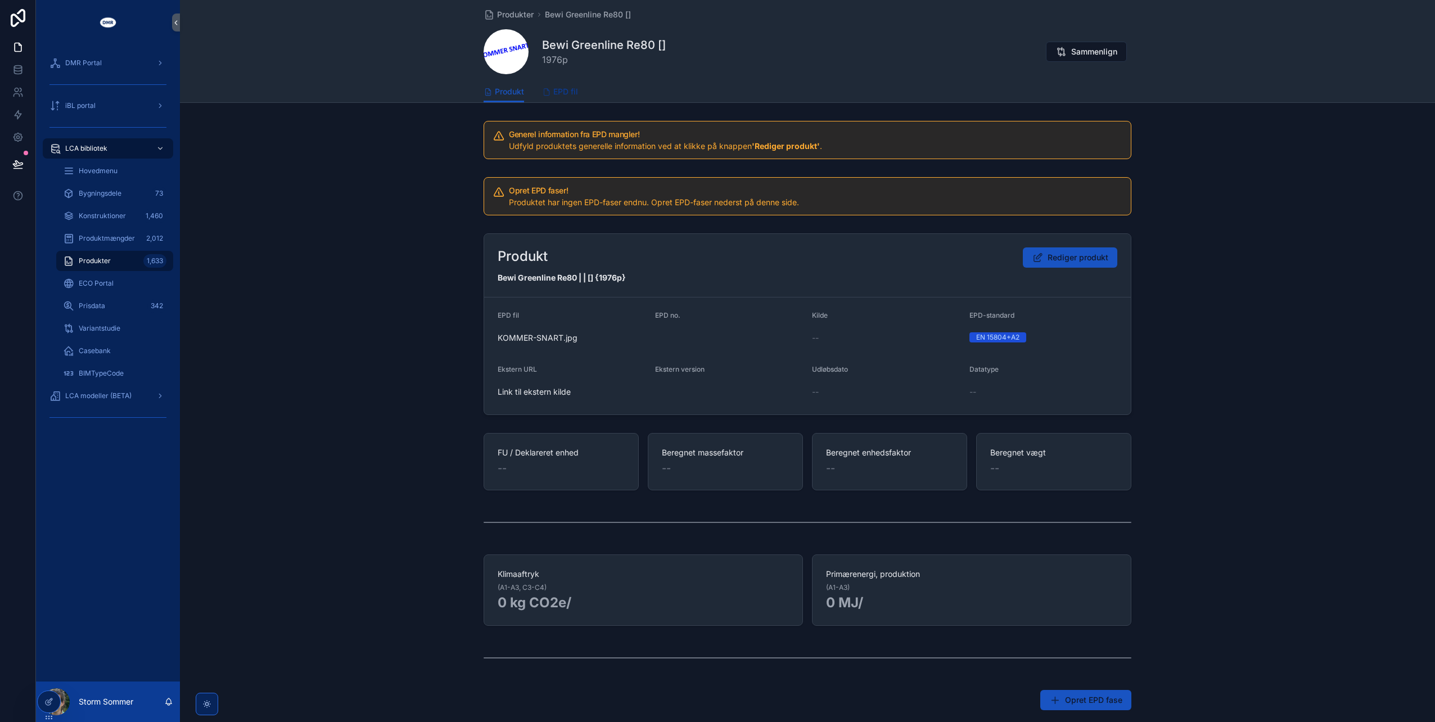
click at [567, 88] on span "EPD fil" at bounding box center [565, 91] width 25 height 11
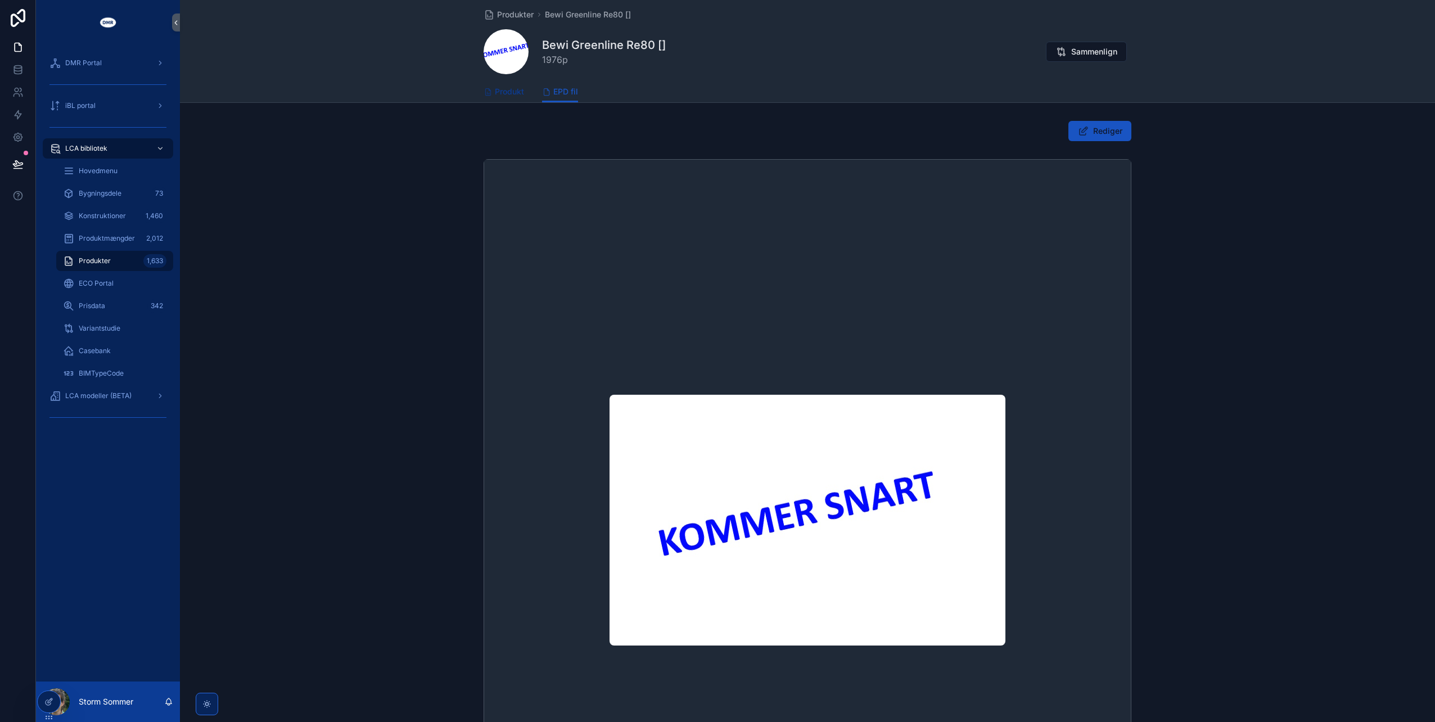
click at [501, 92] on span "Produkt" at bounding box center [509, 91] width 29 height 11
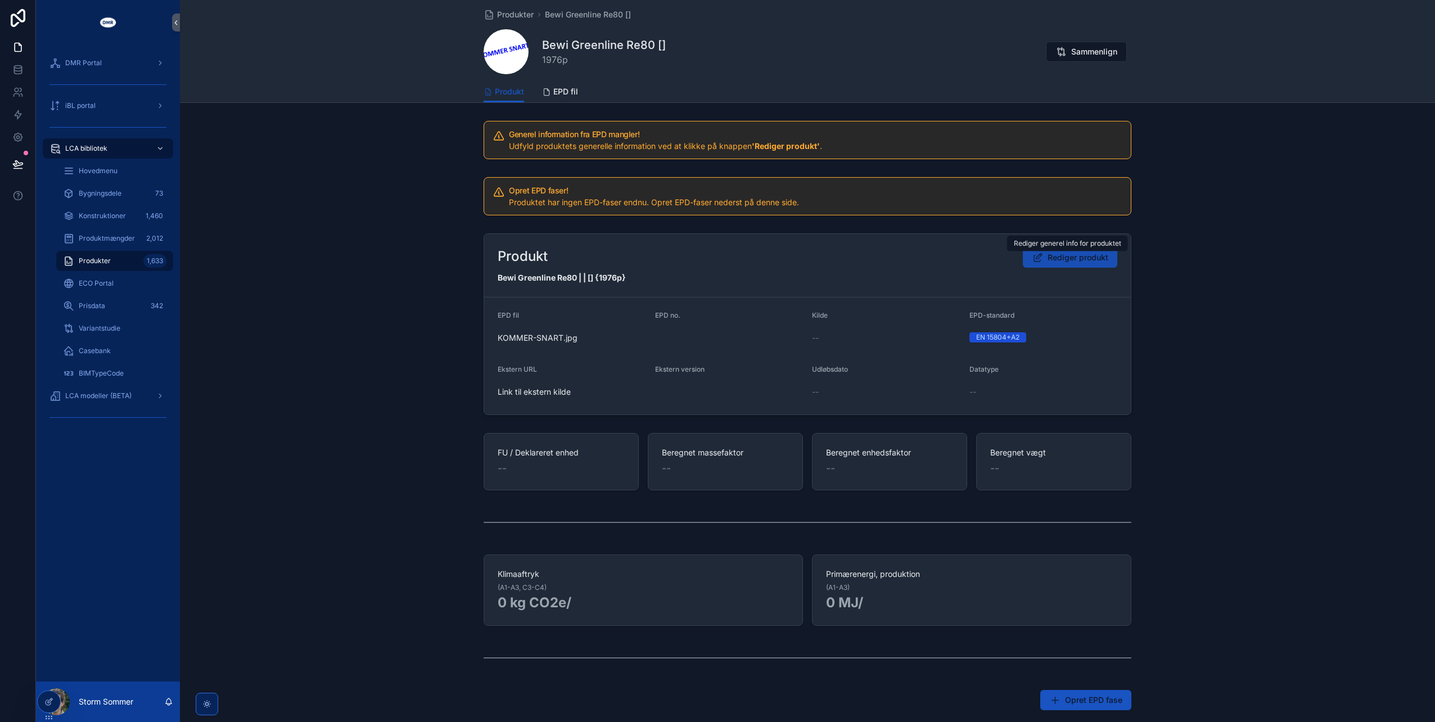
click at [1048, 263] on button "Rediger produkt" at bounding box center [1070, 257] width 94 height 20
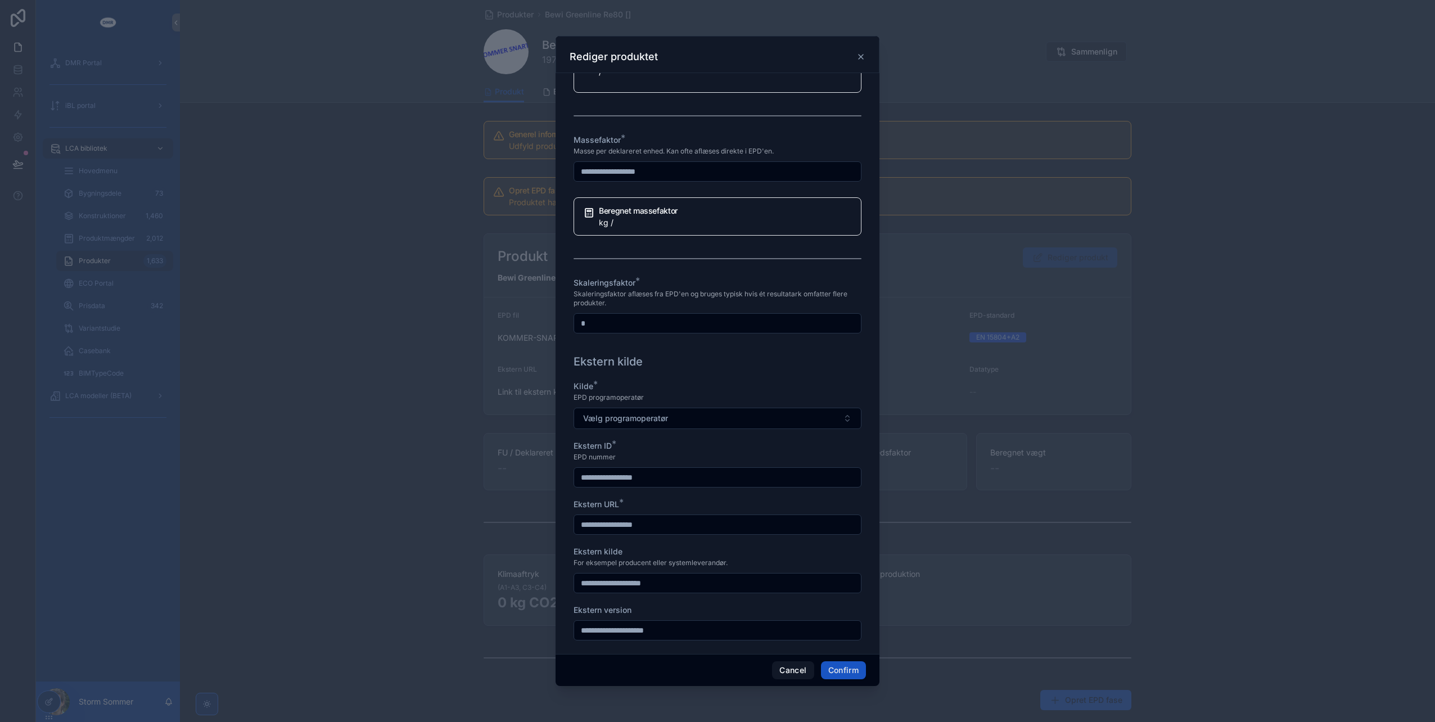
scroll to position [846, 0]
click at [784, 667] on button "Cancel" at bounding box center [793, 670] width 42 height 18
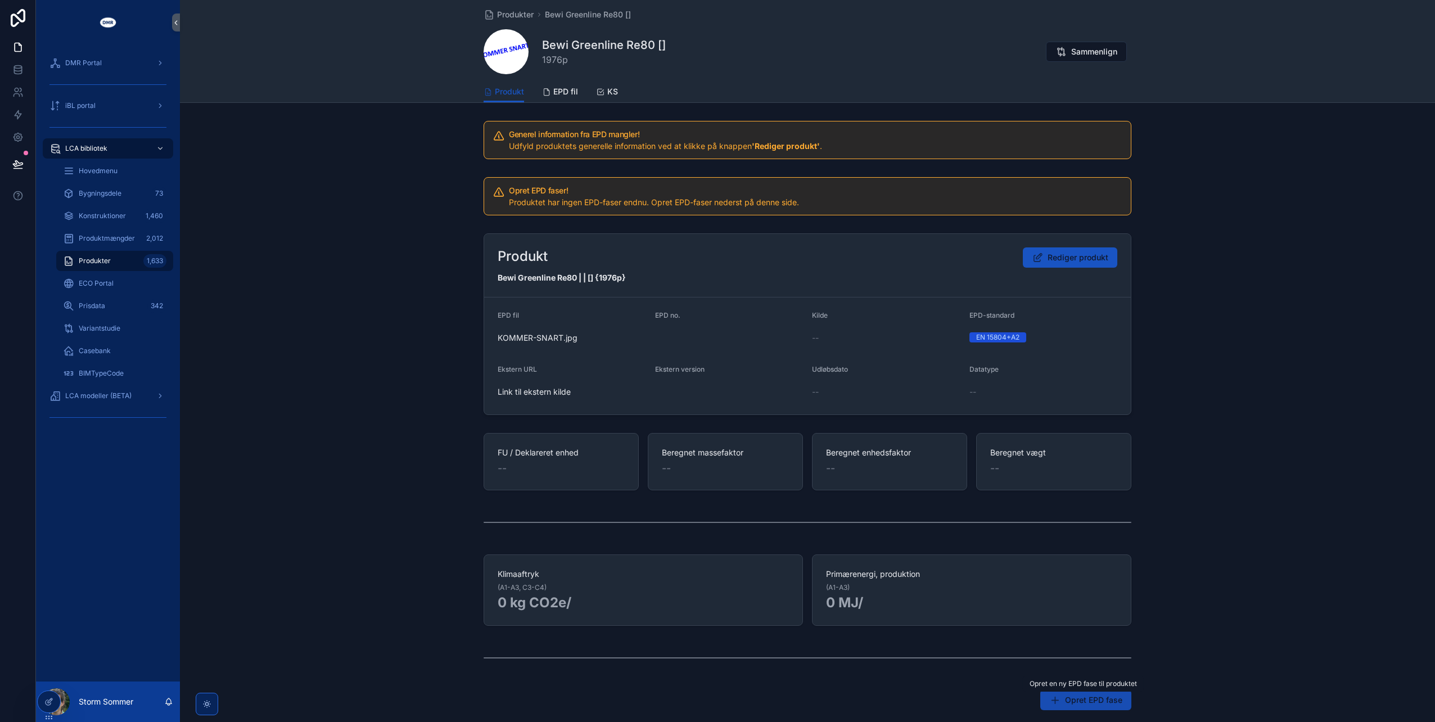
click at [1058, 698] on button "Opret EPD fase" at bounding box center [1085, 700] width 91 height 20
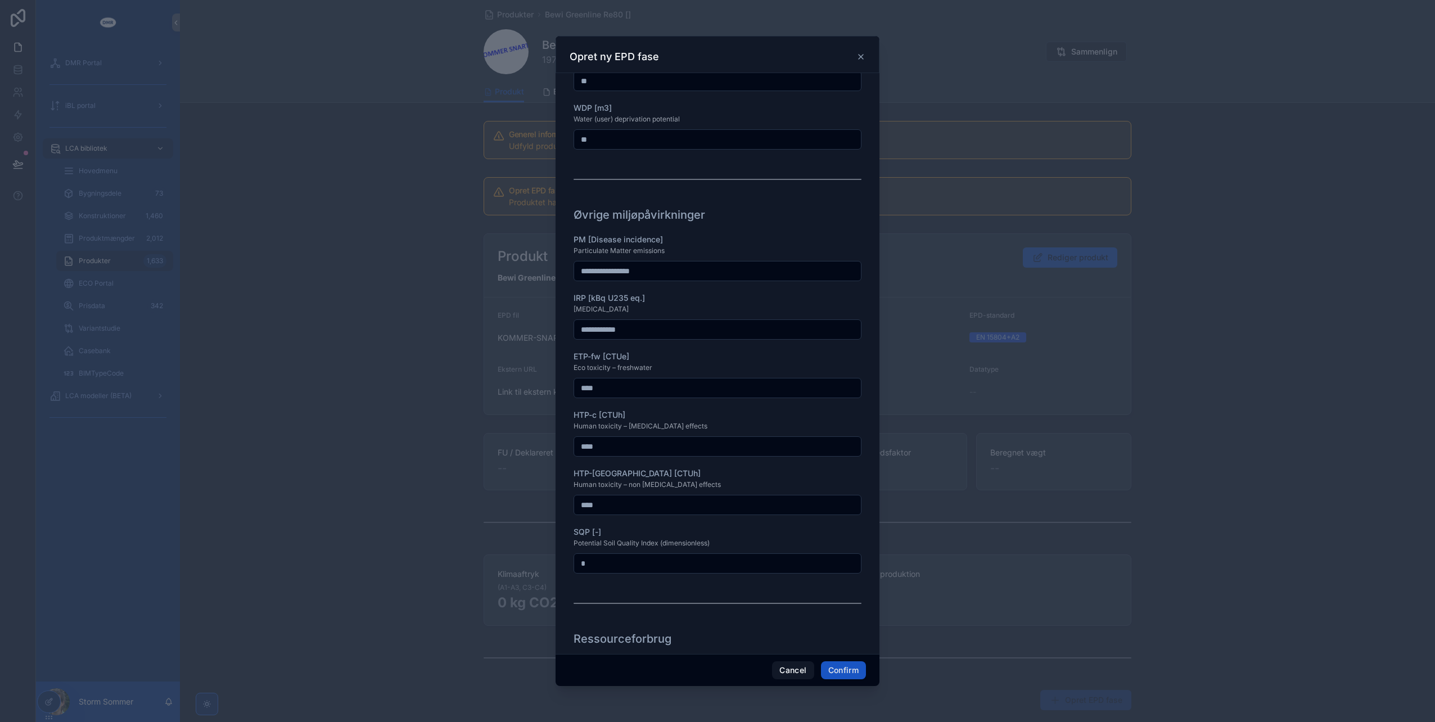
scroll to position [0, 0]
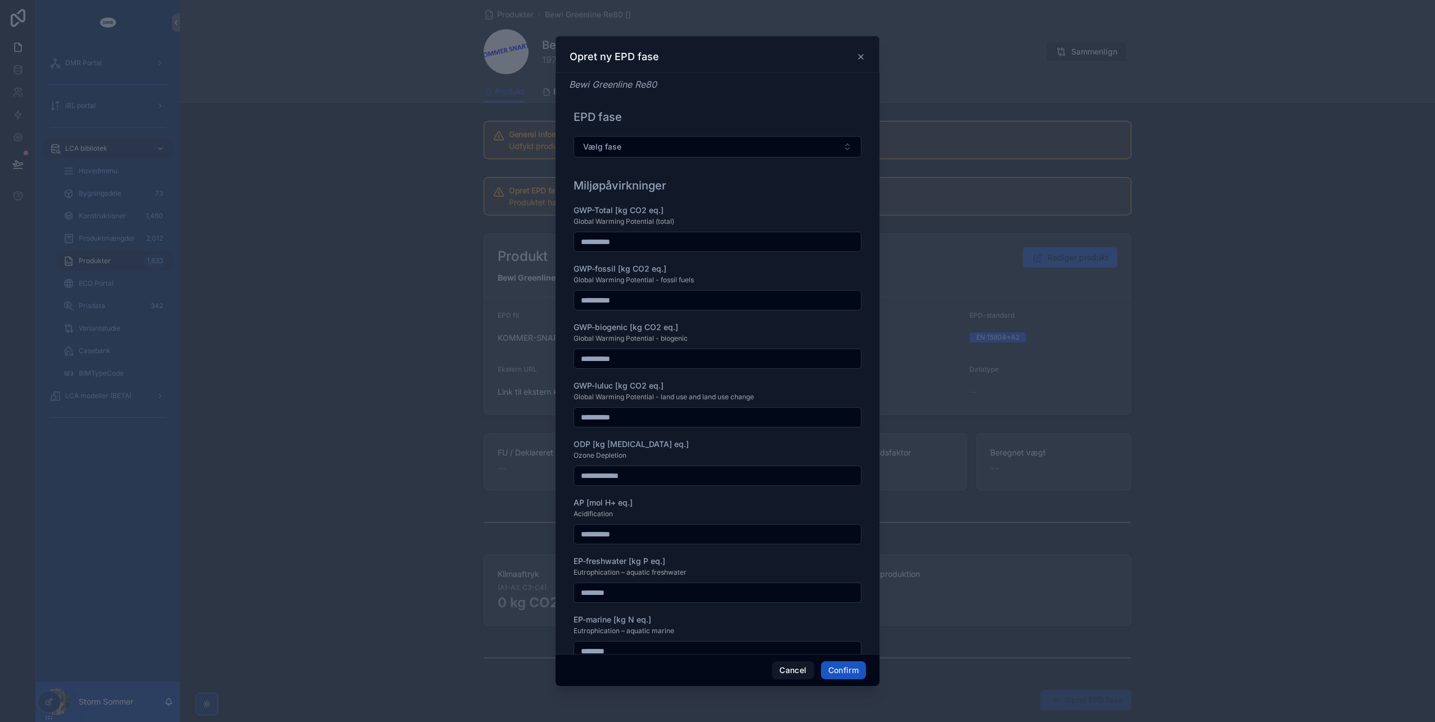
click at [863, 55] on icon at bounding box center [860, 56] width 9 height 9
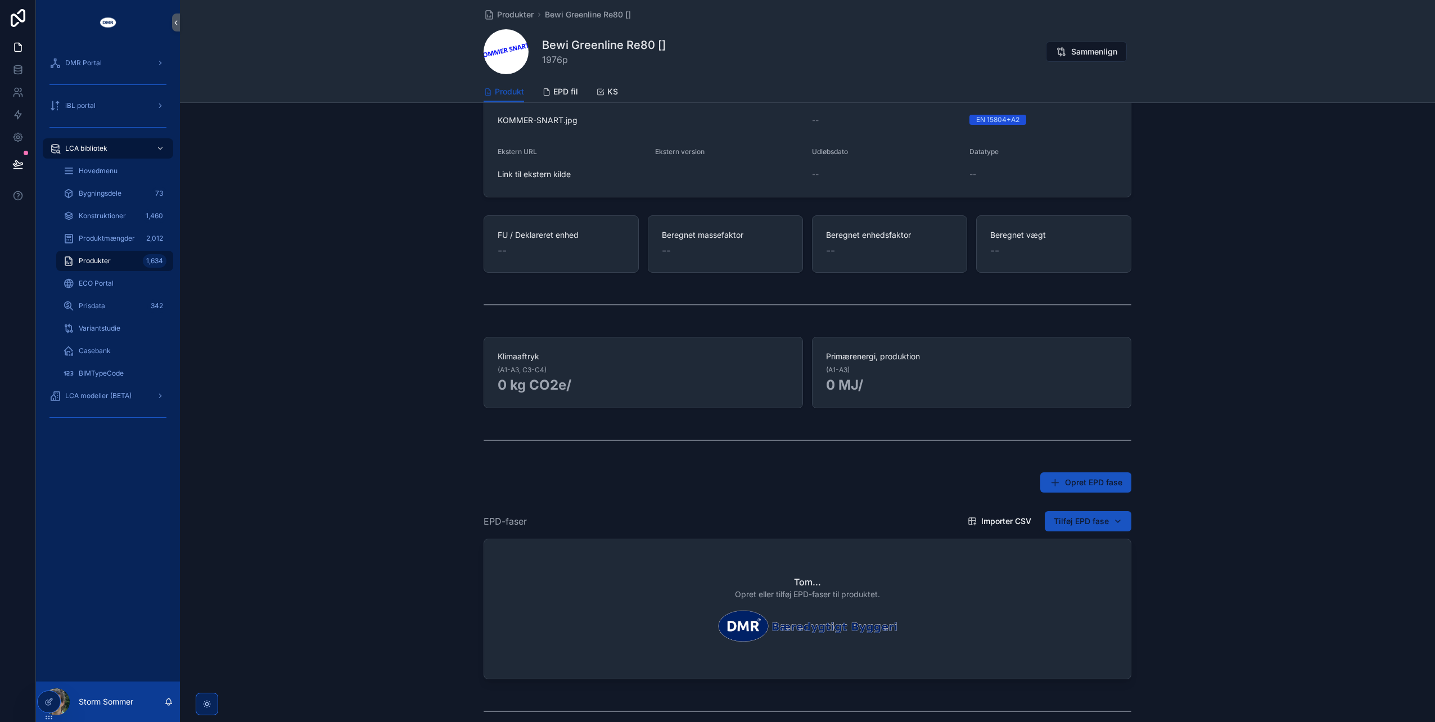
scroll to position [333, 0]
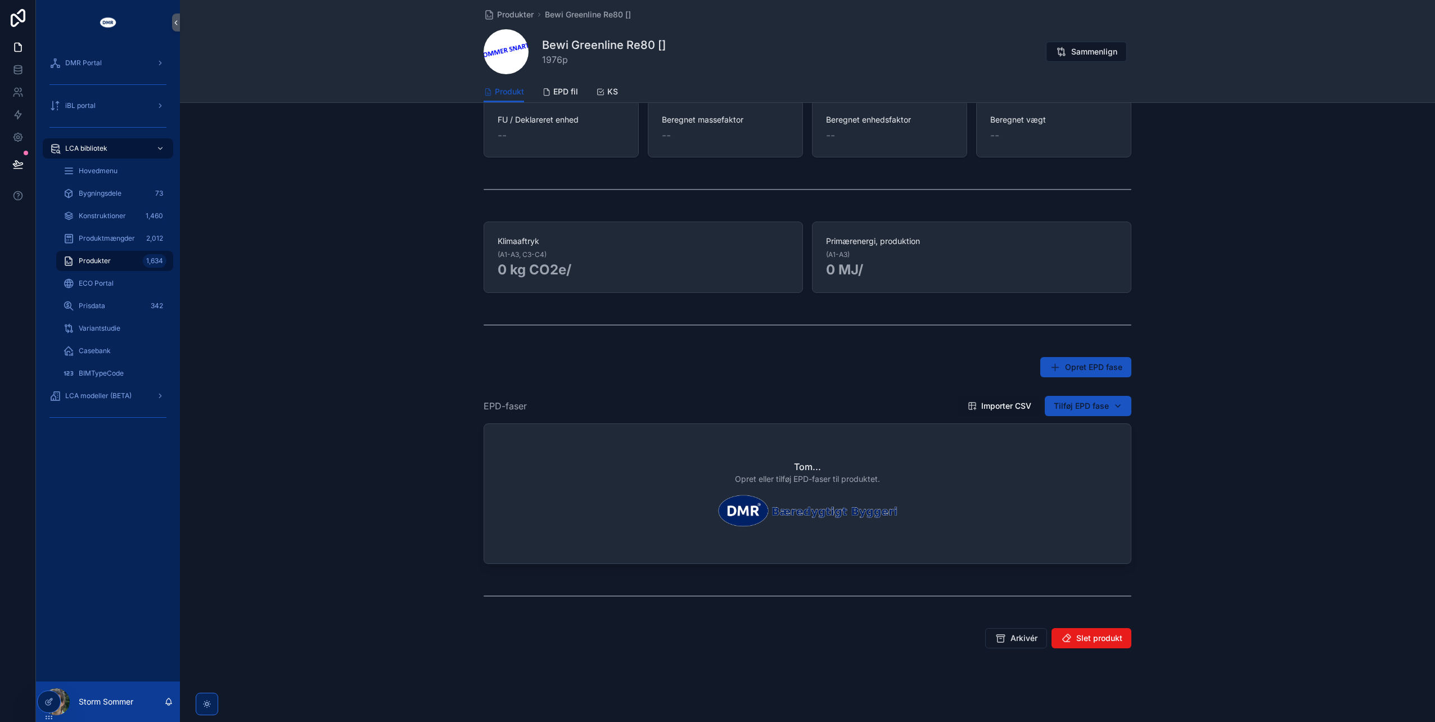
click at [996, 404] on span "Importer CSV" at bounding box center [1006, 405] width 50 height 11
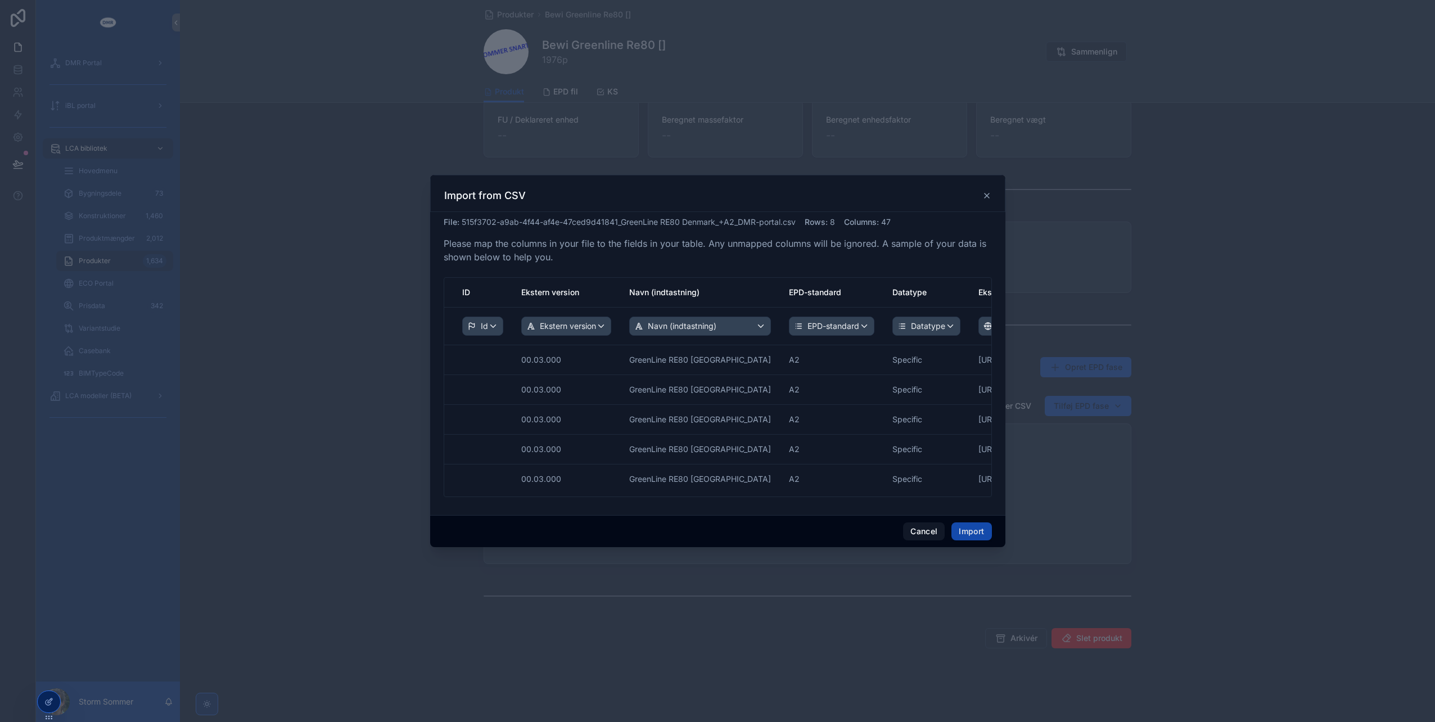
click at [975, 531] on button "Import" at bounding box center [971, 531] width 40 height 18
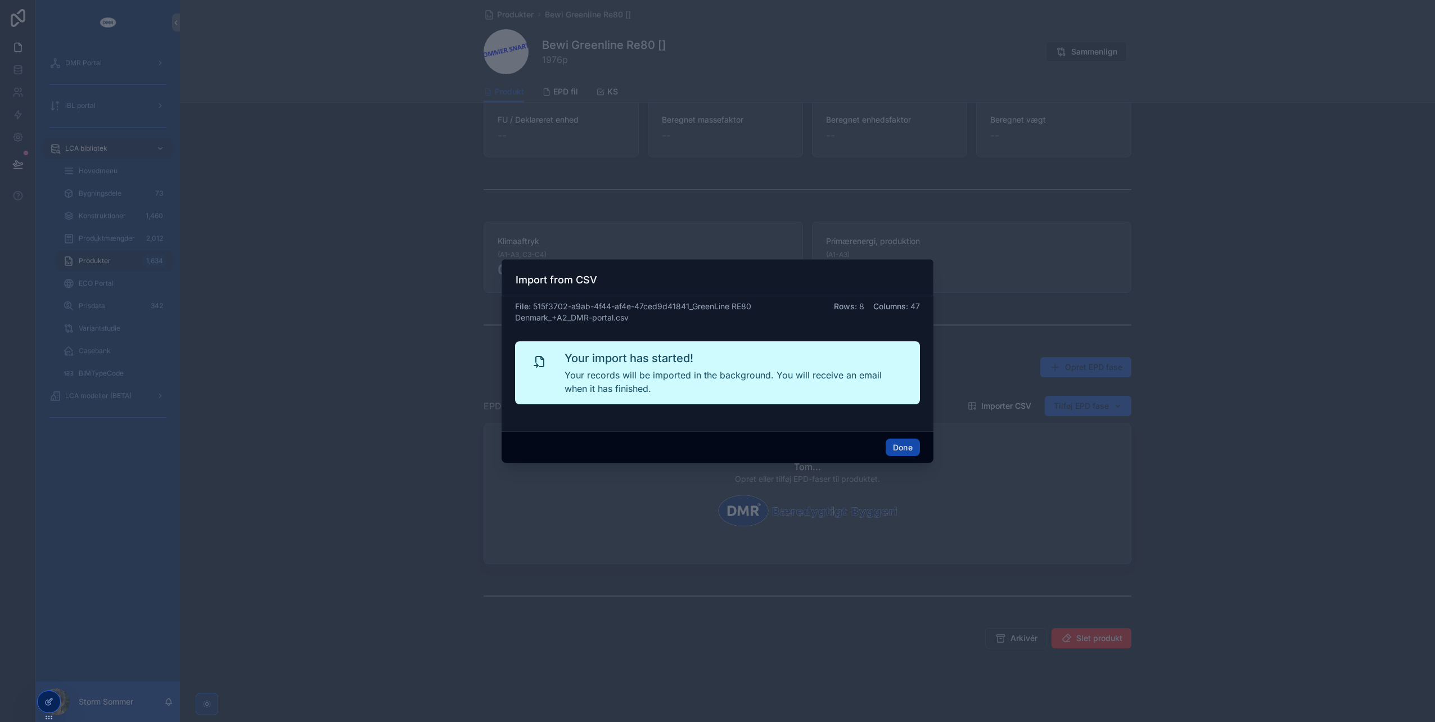
click at [899, 445] on button "Done" at bounding box center [902, 447] width 34 height 18
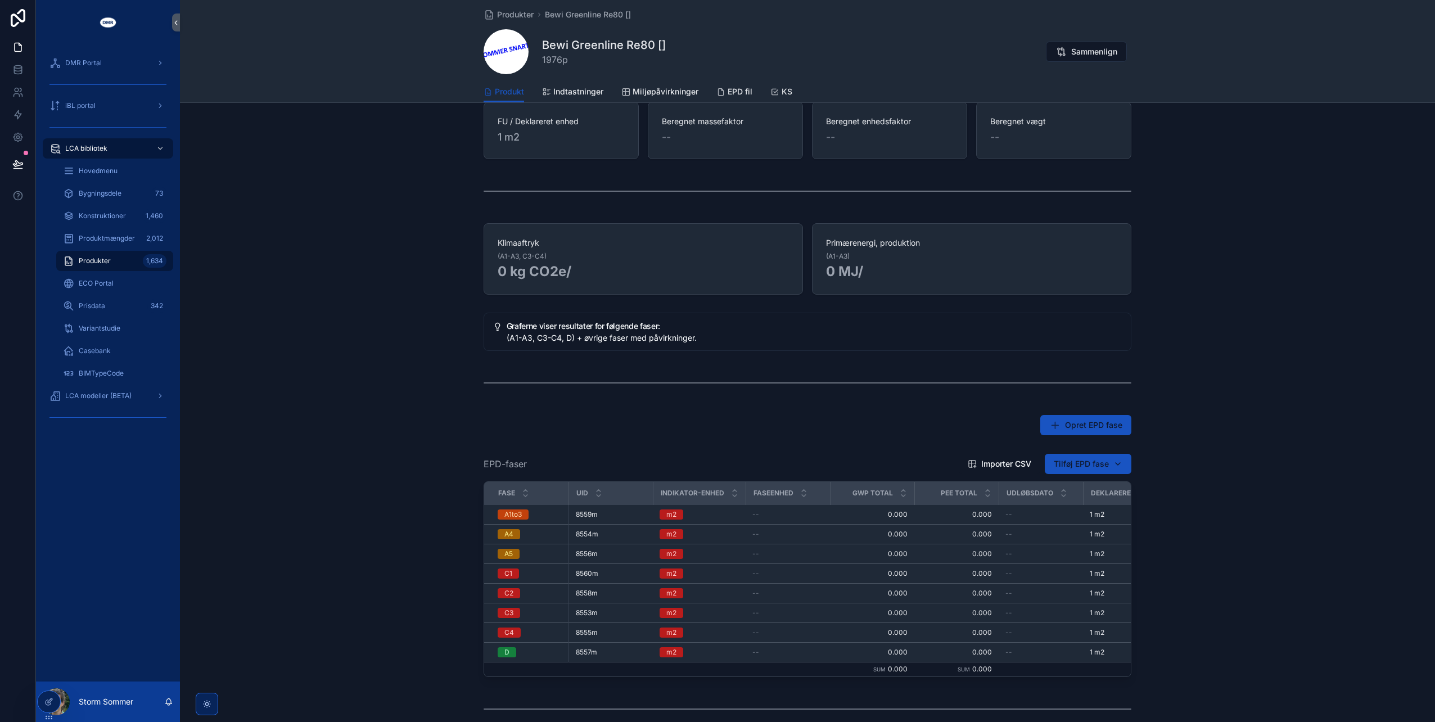
scroll to position [277, 0]
click at [703, 438] on div "Generel information fra EPD mangler! Udfyld produktets generelle information ve…" at bounding box center [807, 302] width 1255 height 924
click at [563, 516] on td "A1to3" at bounding box center [526, 513] width 84 height 20
click at [943, 508] on span "0.000" at bounding box center [956, 512] width 71 height 9
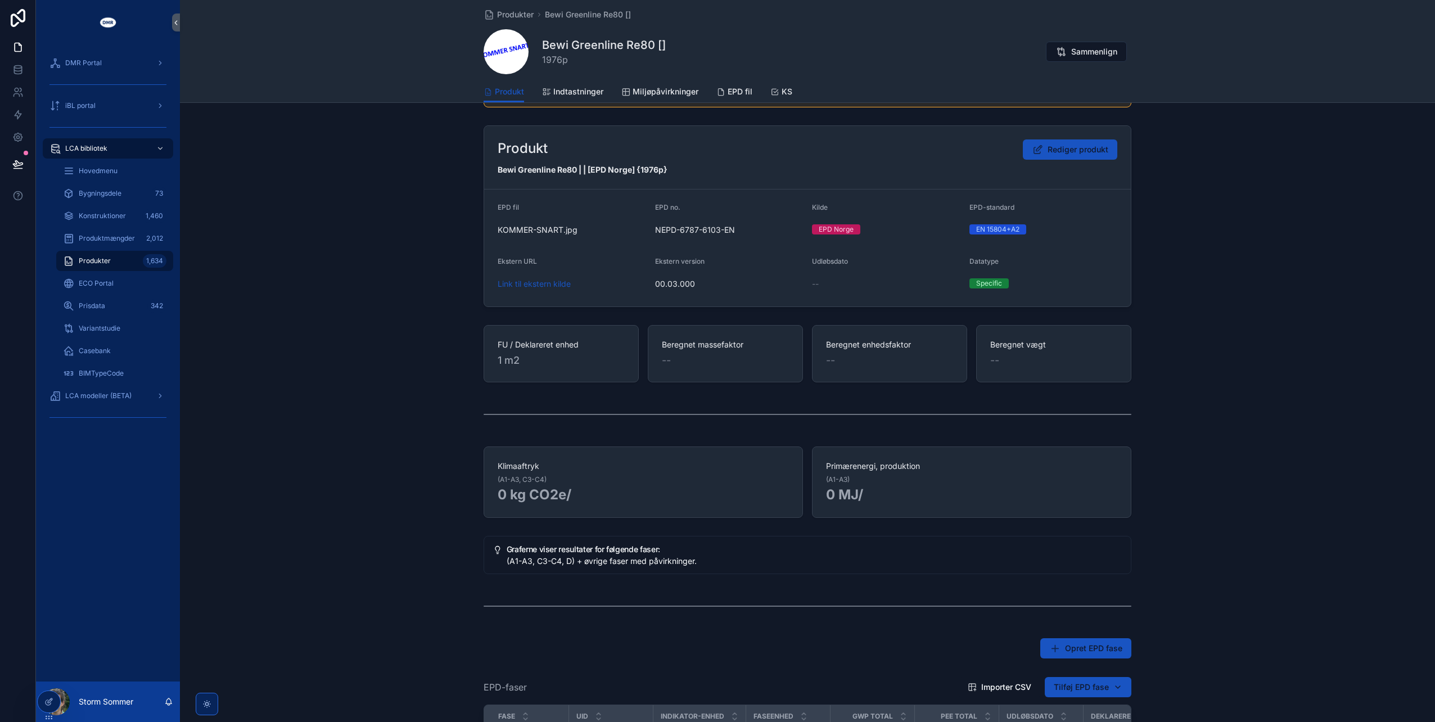
scroll to position [0, 0]
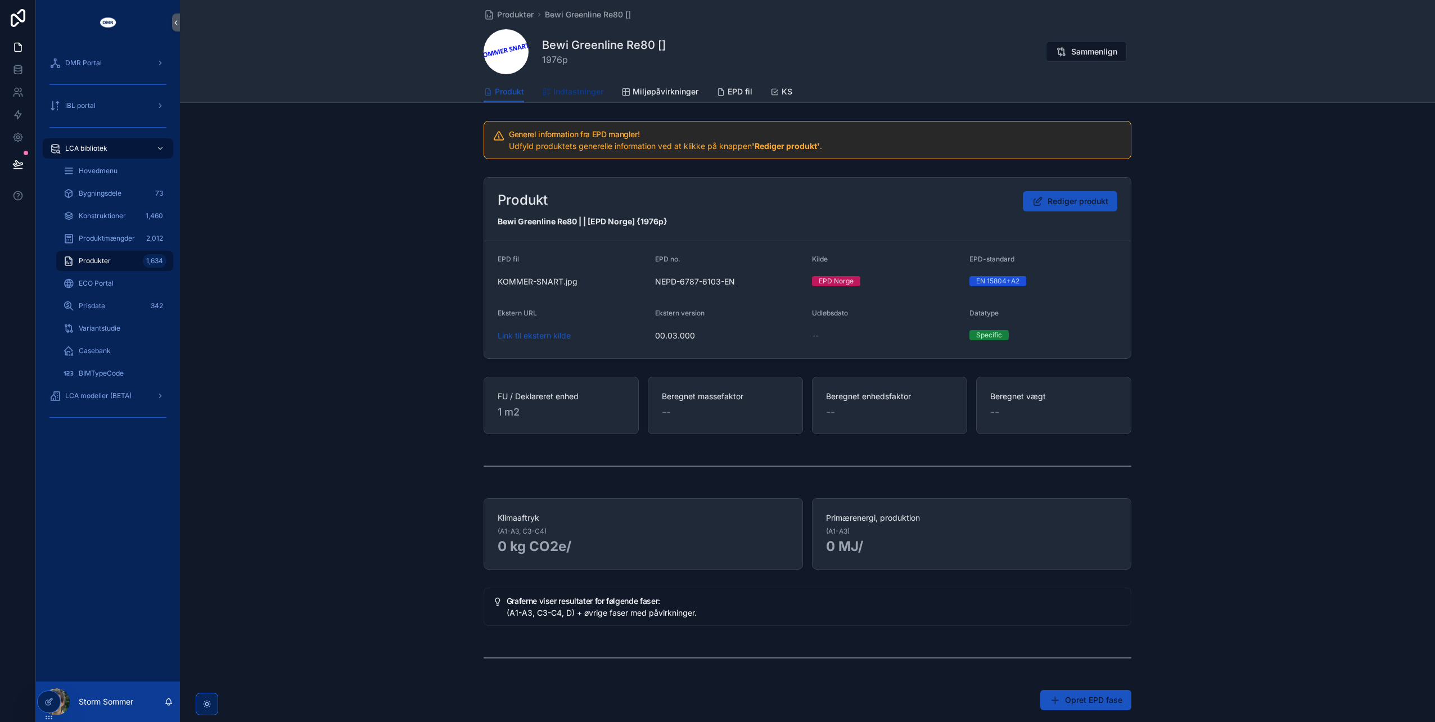
click at [571, 93] on span "Indtastninger" at bounding box center [578, 91] width 50 height 11
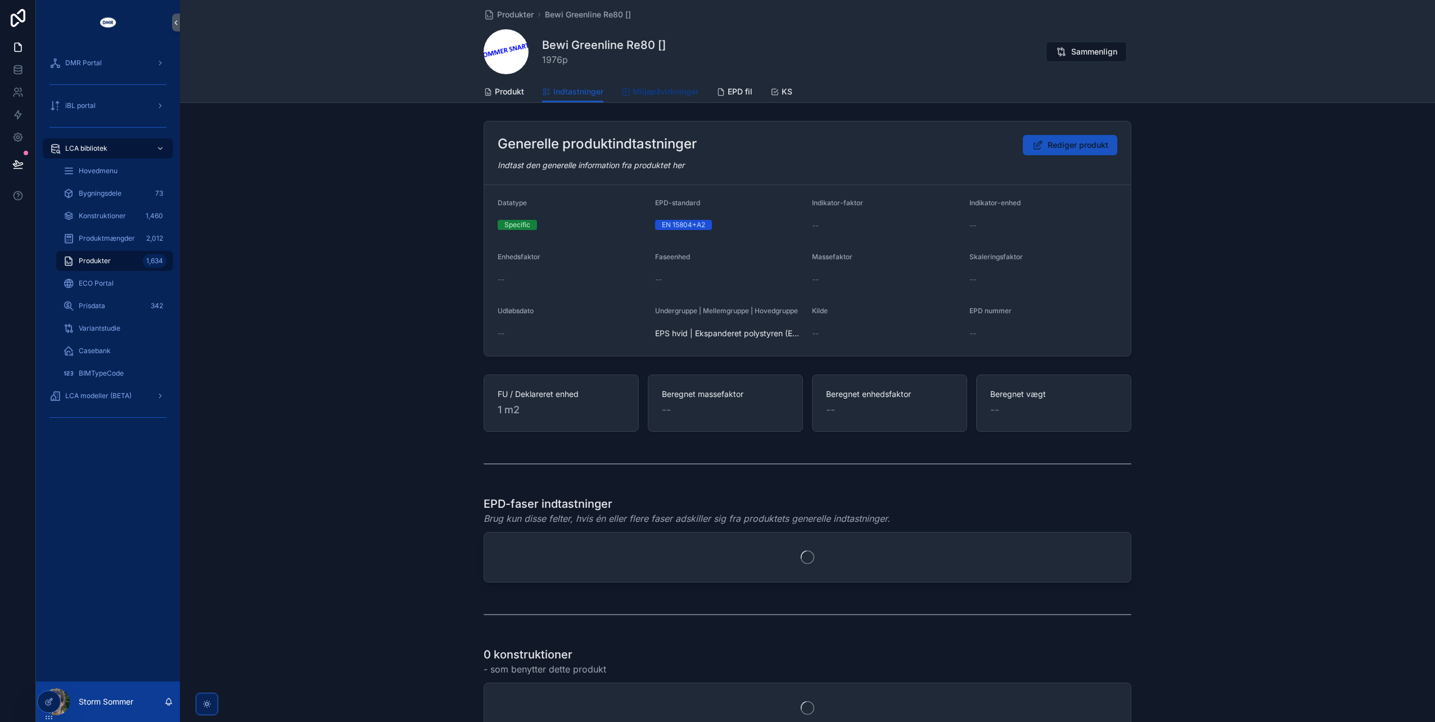
click at [640, 89] on span "Miljøpåvirkninger" at bounding box center [665, 91] width 66 height 11
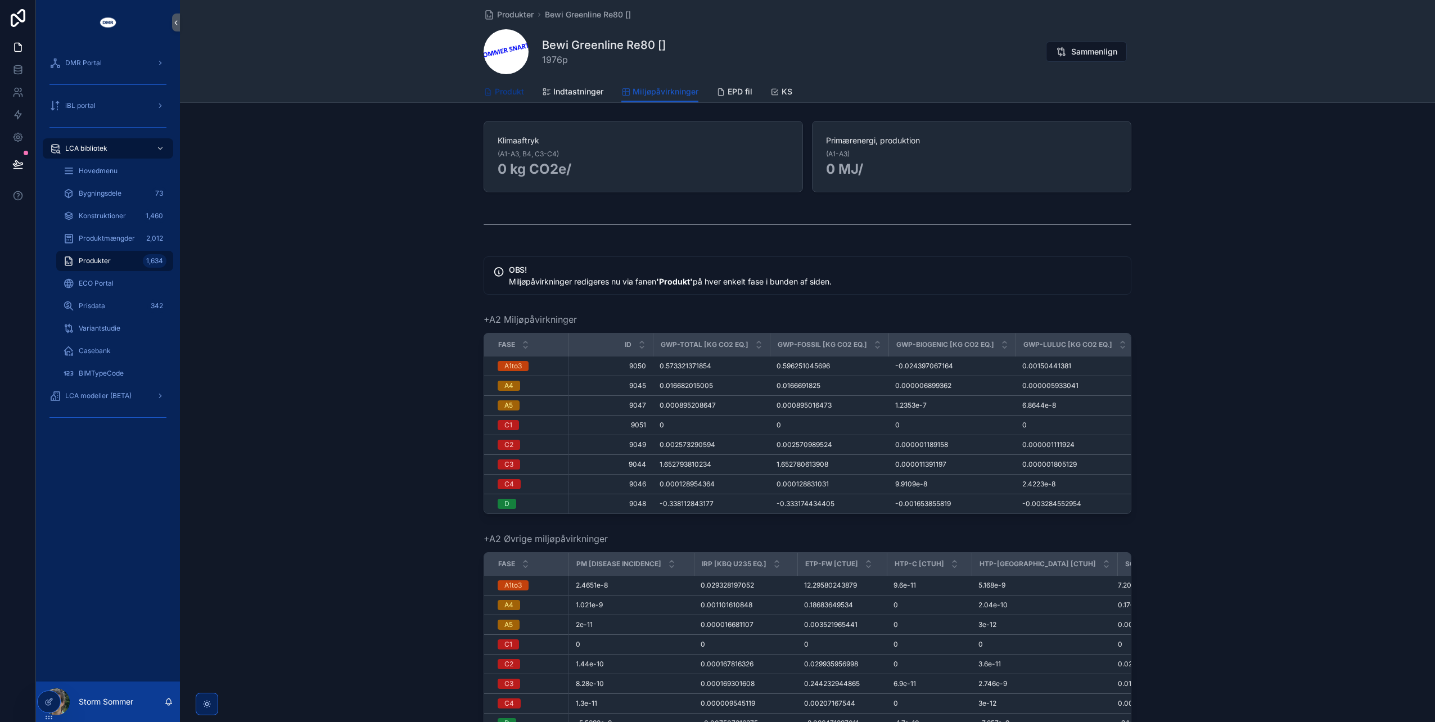
click at [516, 92] on span "Produkt" at bounding box center [509, 91] width 29 height 11
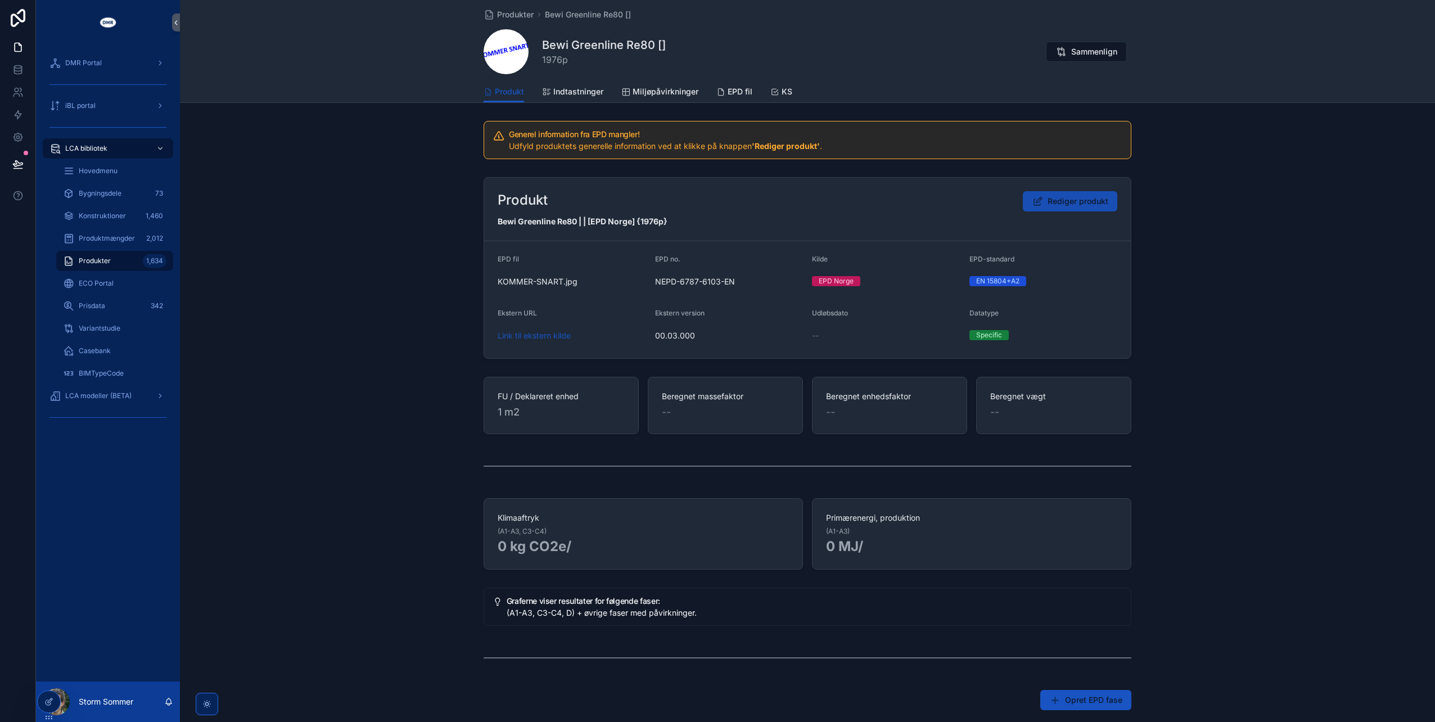
click at [1069, 199] on span "Rediger produkt" at bounding box center [1077, 201] width 61 height 11
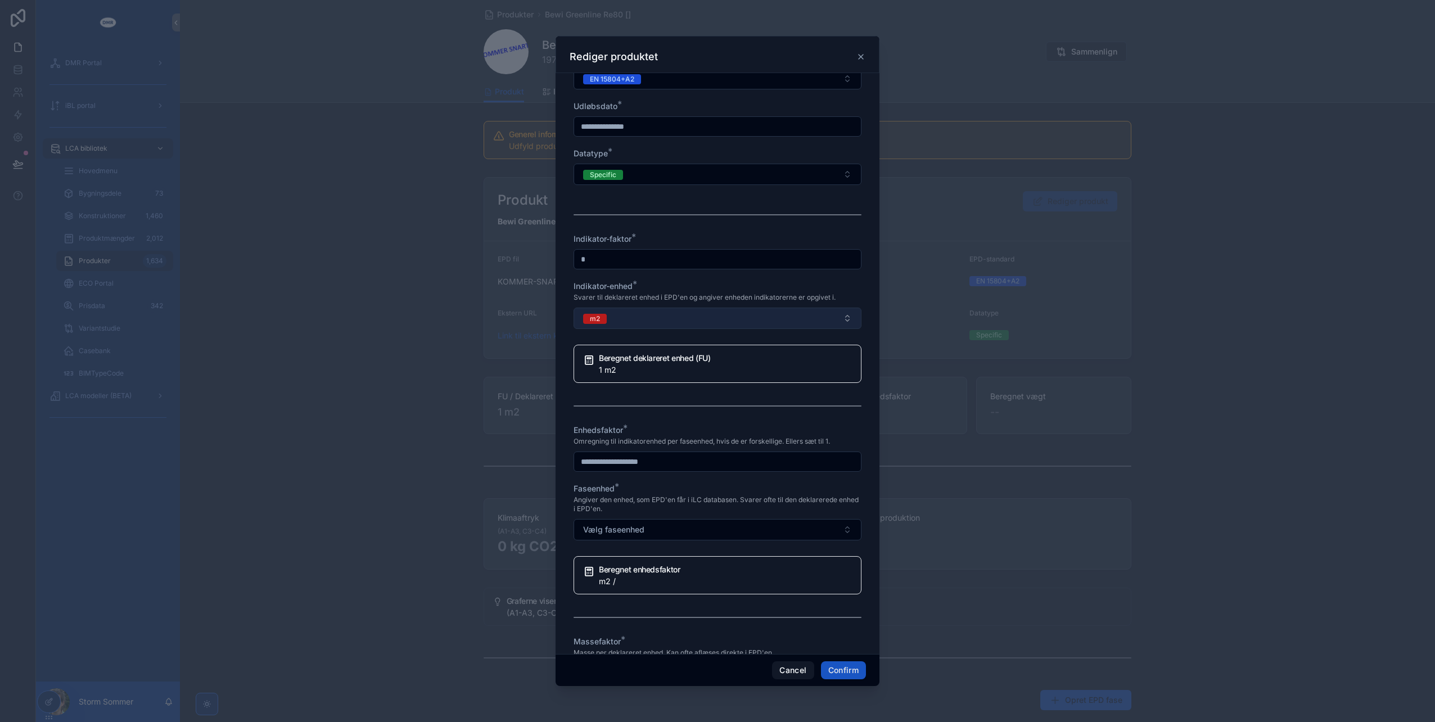
scroll to position [337, 0]
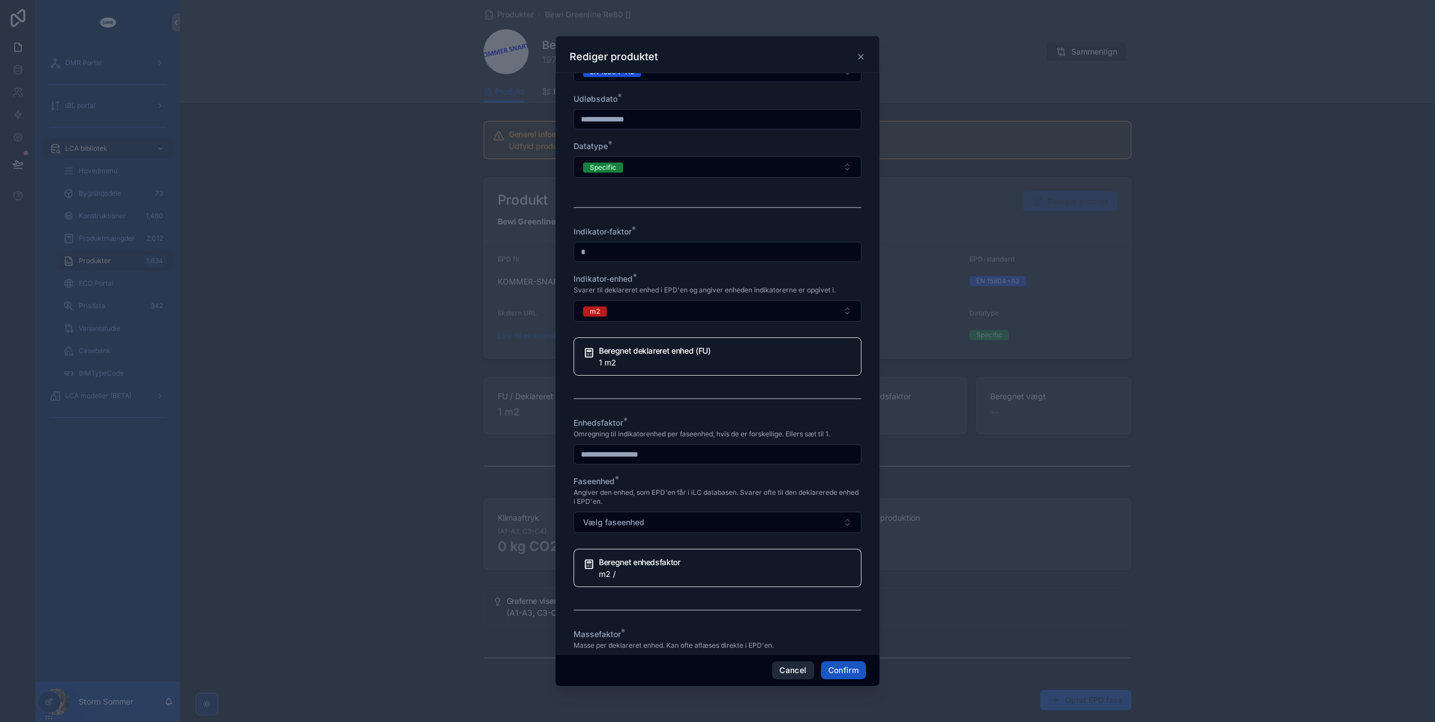
click at [802, 670] on button "Cancel" at bounding box center [793, 670] width 42 height 18
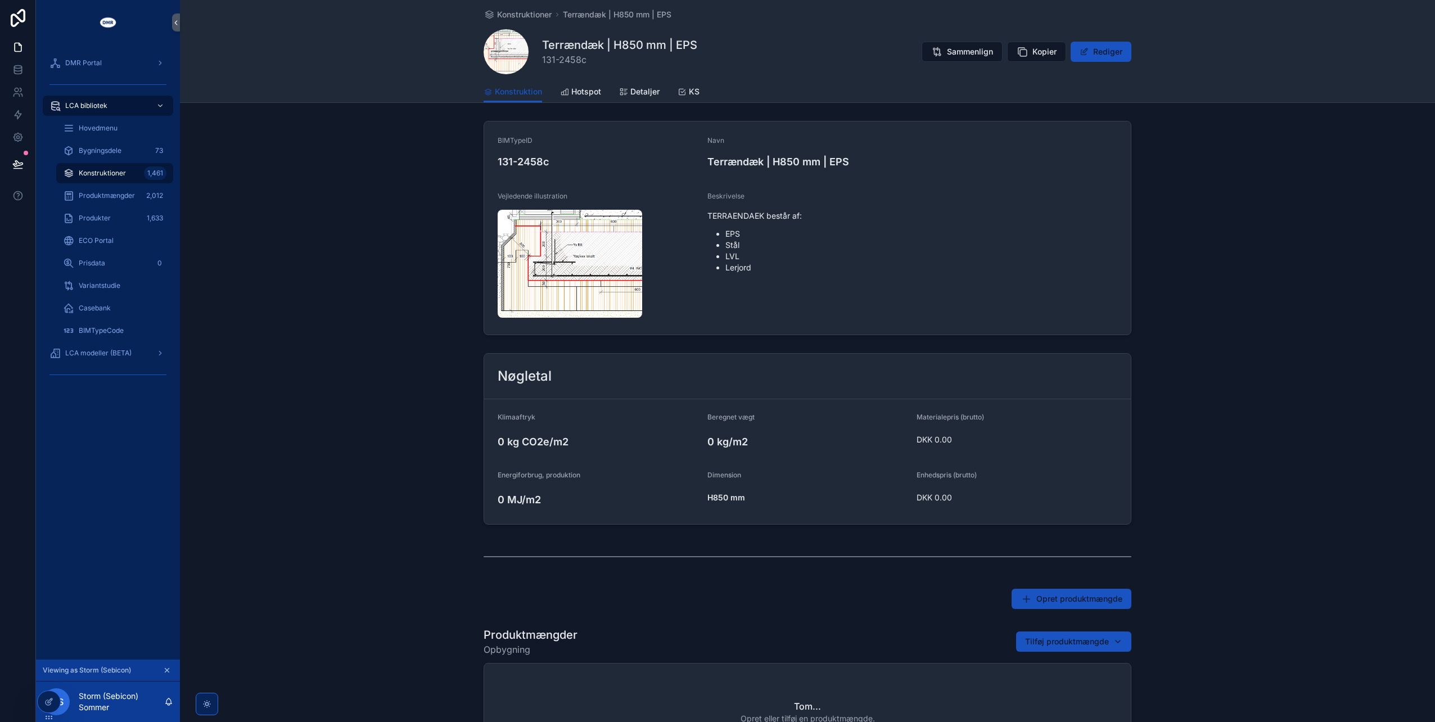
scroll to position [169, 0]
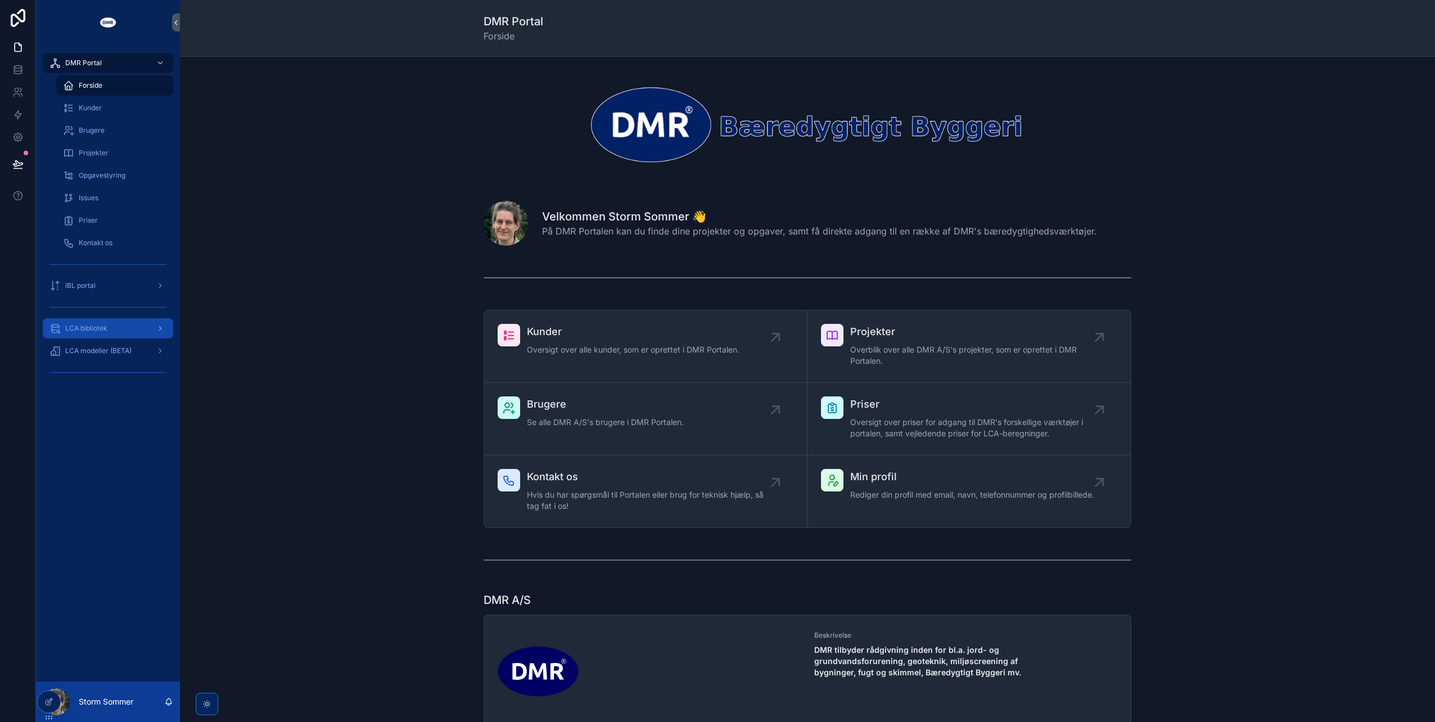
click at [98, 322] on div "LCA bibliotek" at bounding box center [107, 328] width 117 height 18
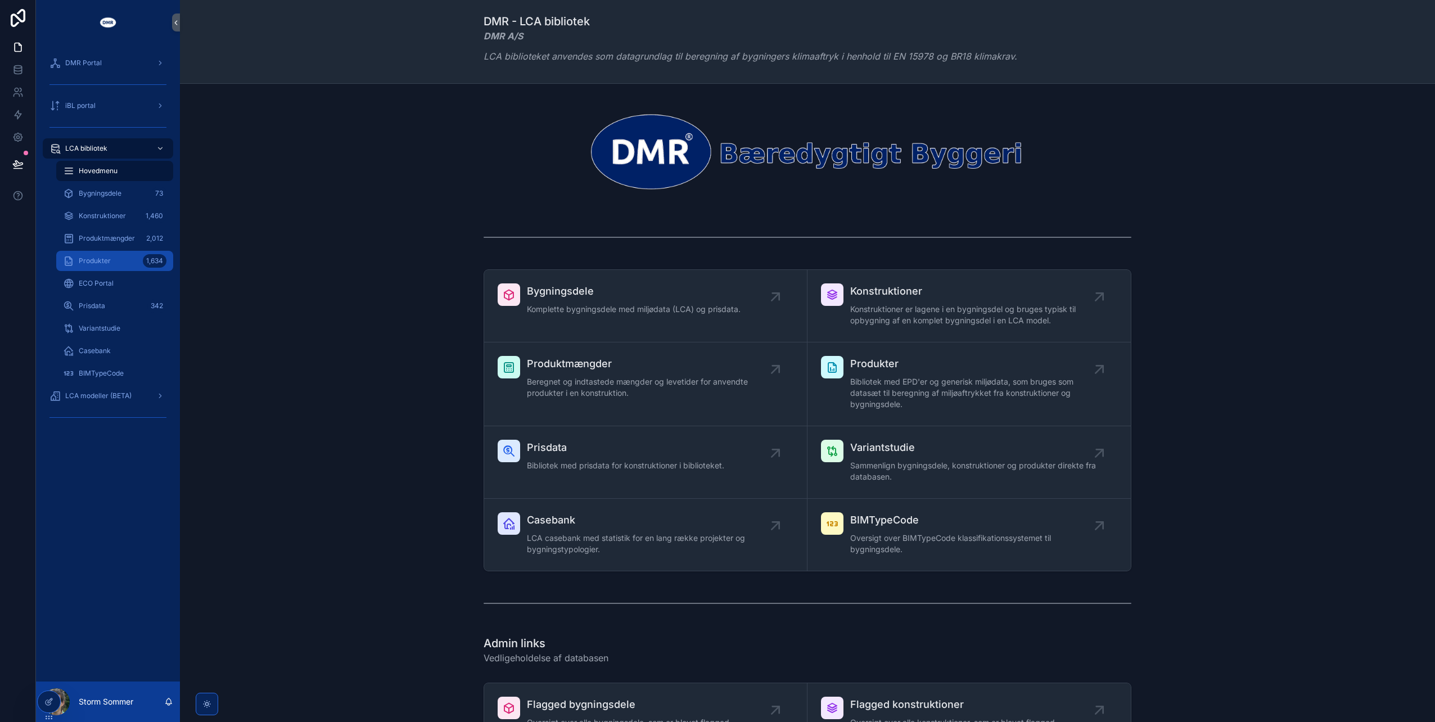
click at [96, 259] on span "Produkter" at bounding box center [95, 260] width 32 height 9
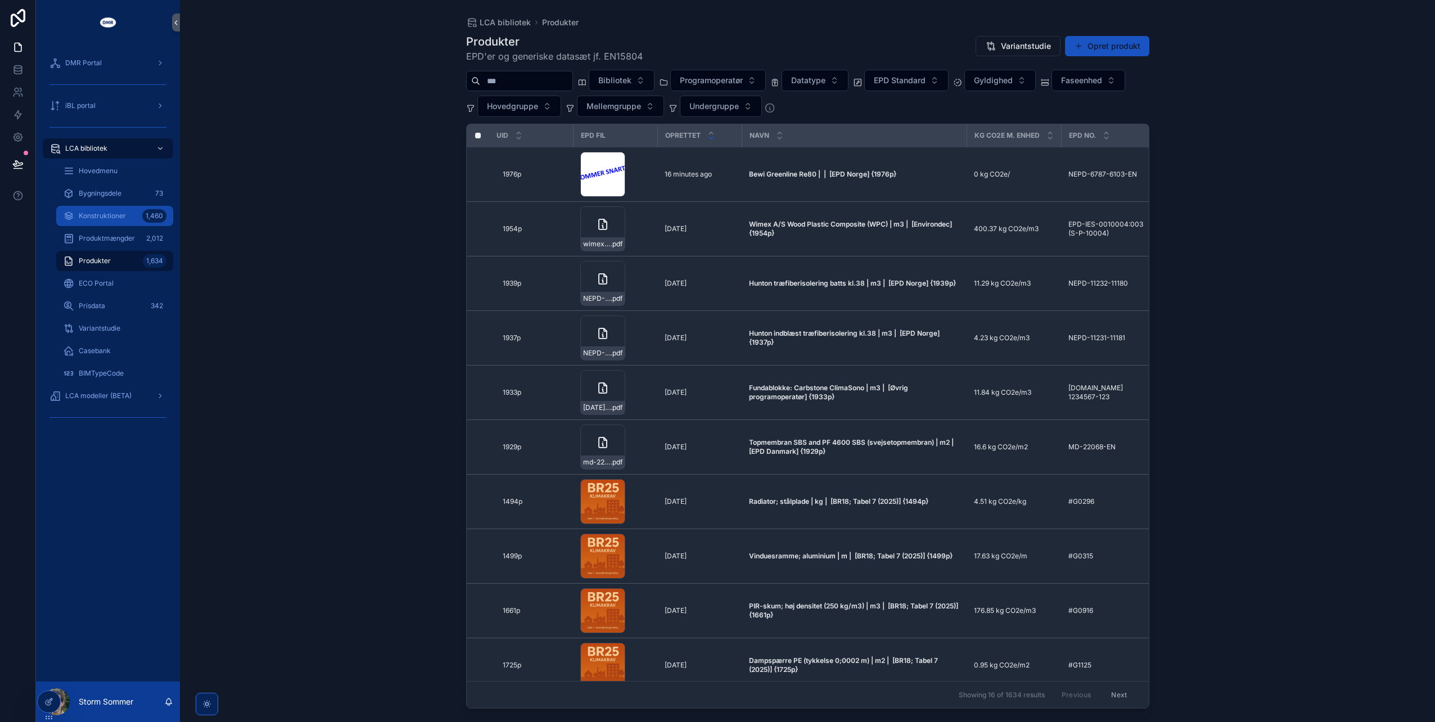
click at [94, 211] on span "Konstruktioner" at bounding box center [102, 215] width 47 height 9
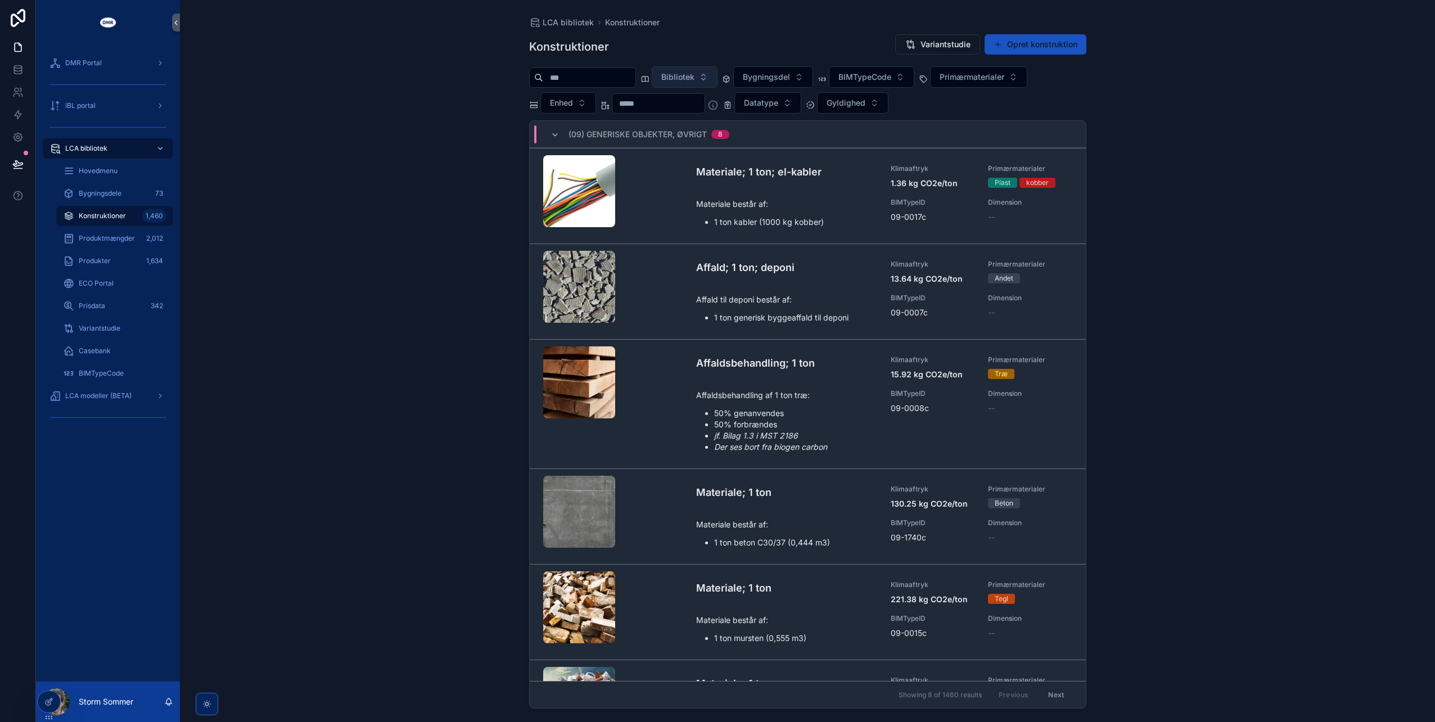
click at [694, 78] on span "Bibliotek" at bounding box center [677, 76] width 33 height 11
click at [49, 679] on icon at bounding box center [48, 680] width 4 height 2
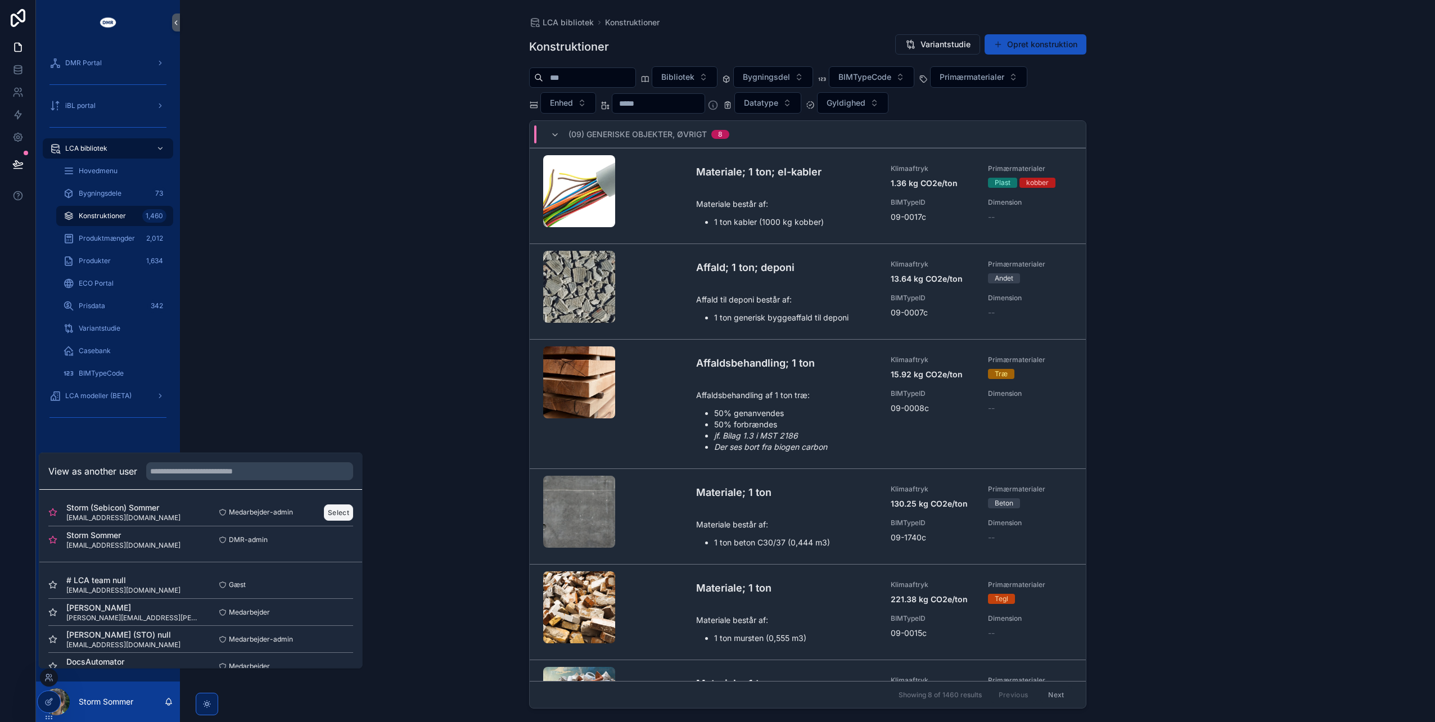
click at [334, 512] on button "Select" at bounding box center [338, 512] width 29 height 16
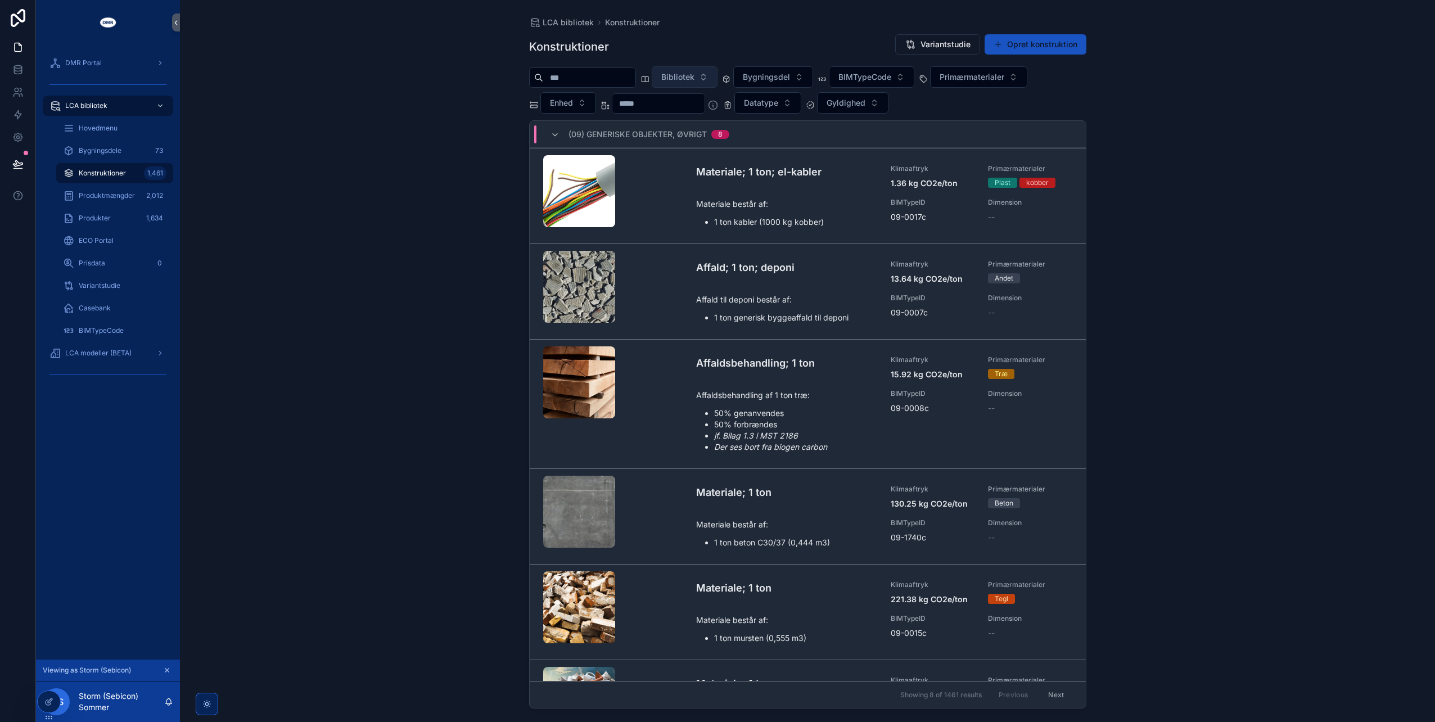
click at [694, 80] on span "Bibliotek" at bounding box center [677, 76] width 33 height 11
click at [713, 122] on span "SebiCon ApS {CL00062}" at bounding box center [691, 121] width 93 height 11
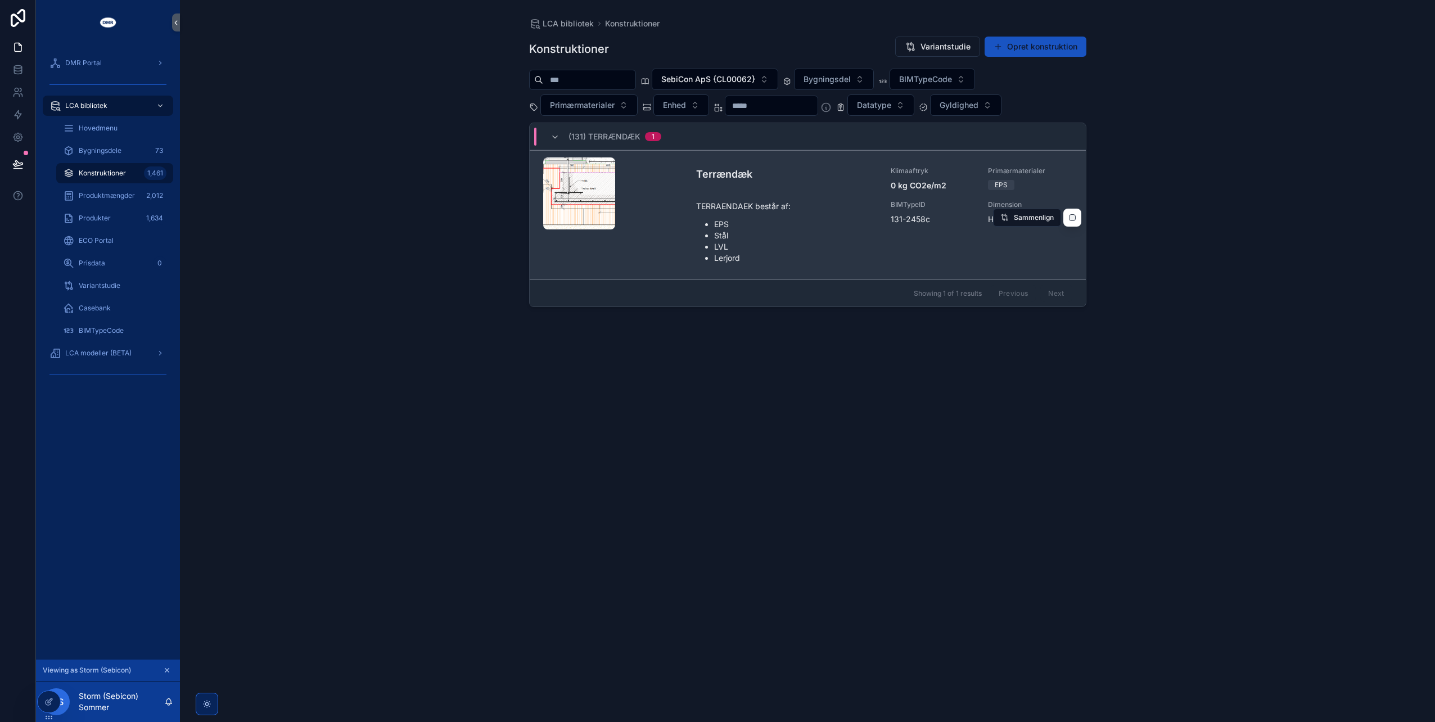
click at [585, 187] on div "scrollable content" at bounding box center [579, 193] width 72 height 13
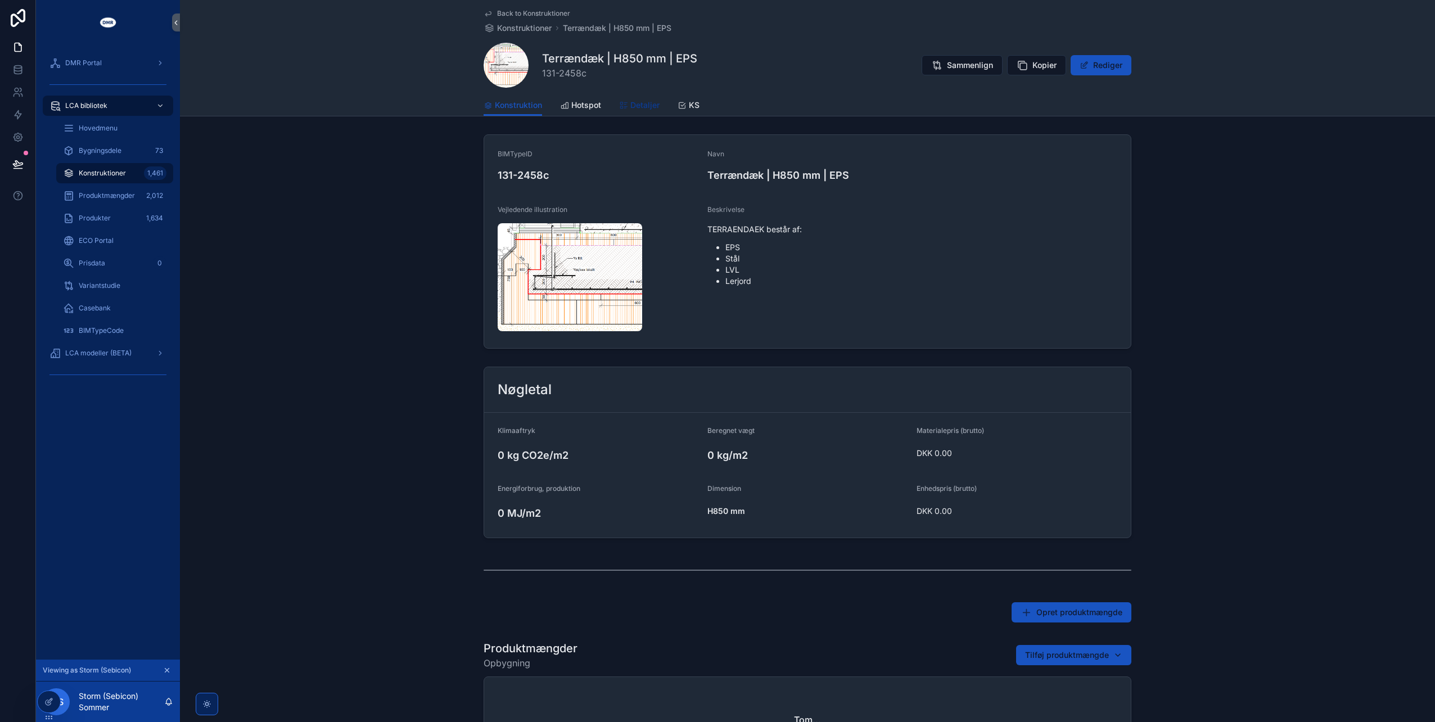
click at [637, 105] on span "Detaljer" at bounding box center [644, 105] width 29 height 11
